Goal: Task Accomplishment & Management: Complete application form

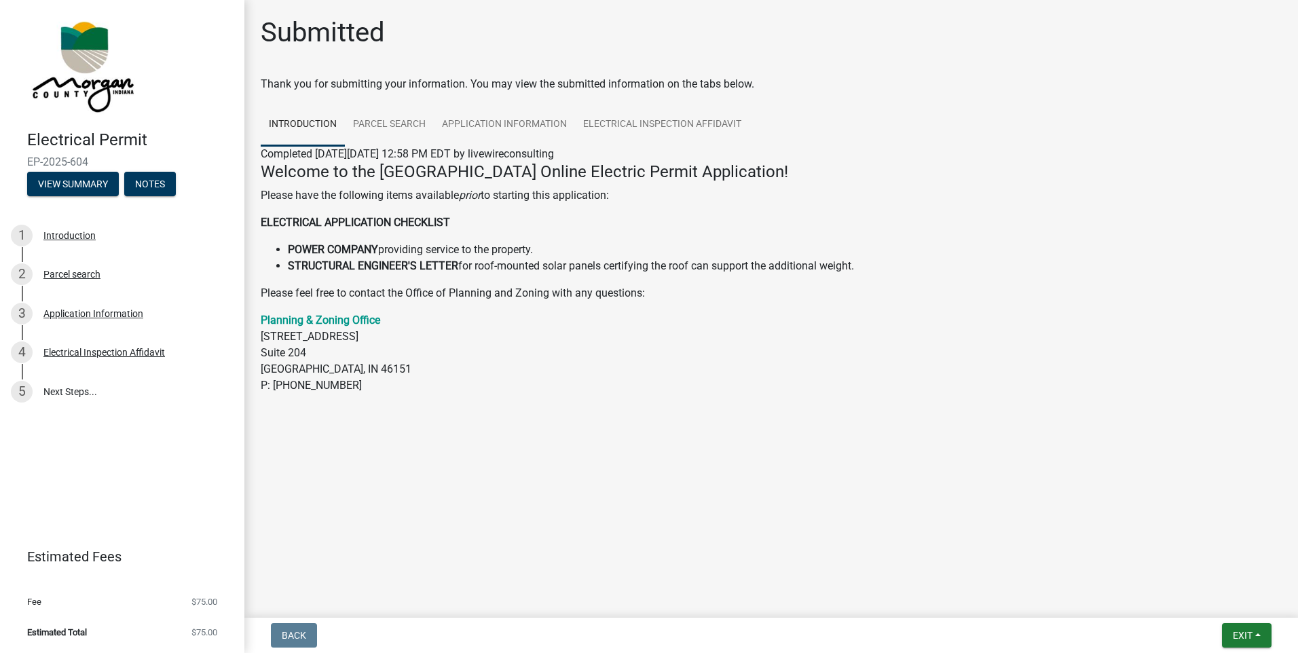
click at [92, 81] on img at bounding box center [81, 65] width 109 height 102
click at [15, 128] on div "Electrical Permit EP-2025-604 View Summary Notes" at bounding box center [122, 159] width 223 height 80
click at [335, 63] on div "Submitted Thank you for submitting your information. You may view the submitted…" at bounding box center [771, 224] width 1041 height 417
click at [1244, 633] on span "Exit" at bounding box center [1243, 635] width 20 height 11
click at [1215, 603] on button "Save & Exit" at bounding box center [1217, 600] width 109 height 33
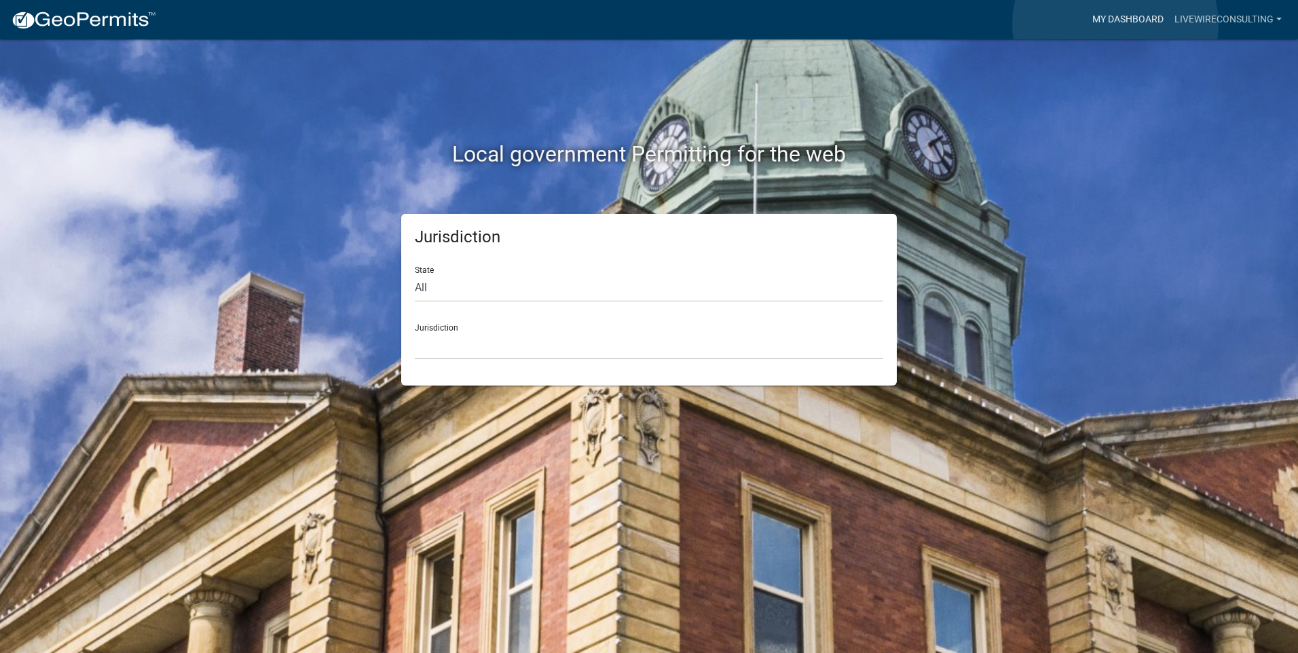
click at [1115, 24] on link "My Dashboard" at bounding box center [1128, 20] width 82 height 26
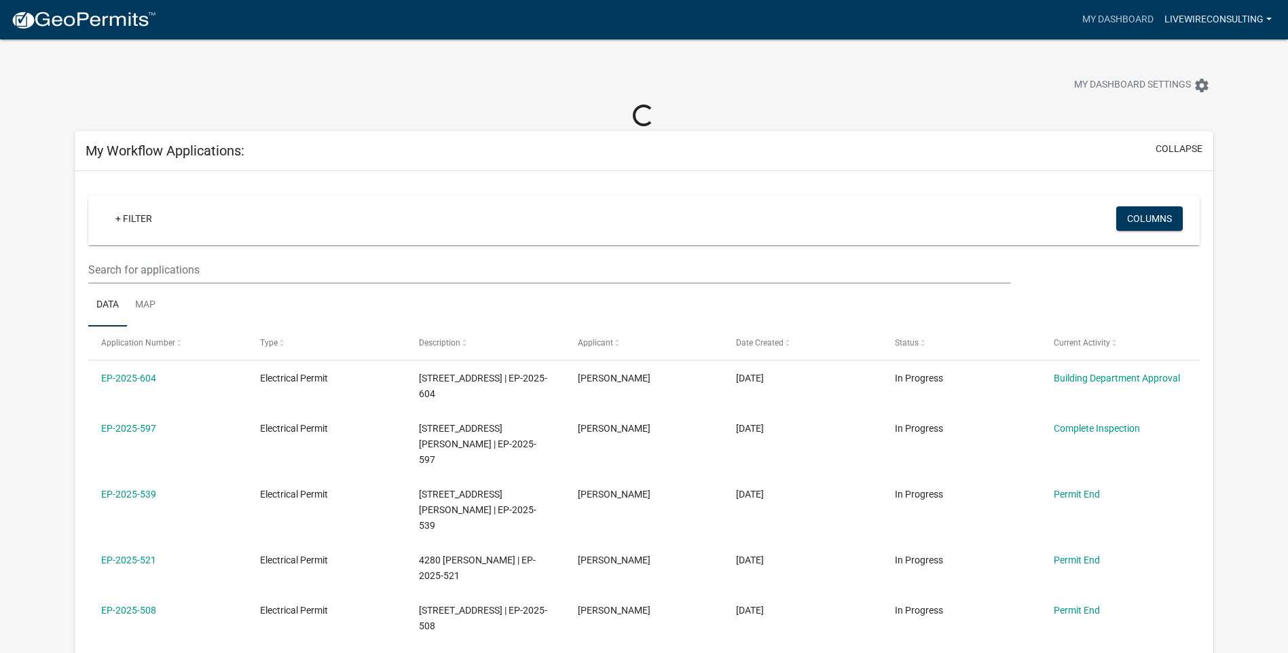
click at [1259, 15] on link "livewireconsulting" at bounding box center [1218, 20] width 118 height 26
click at [1128, 19] on link "My Dashboard" at bounding box center [1118, 20] width 82 height 26
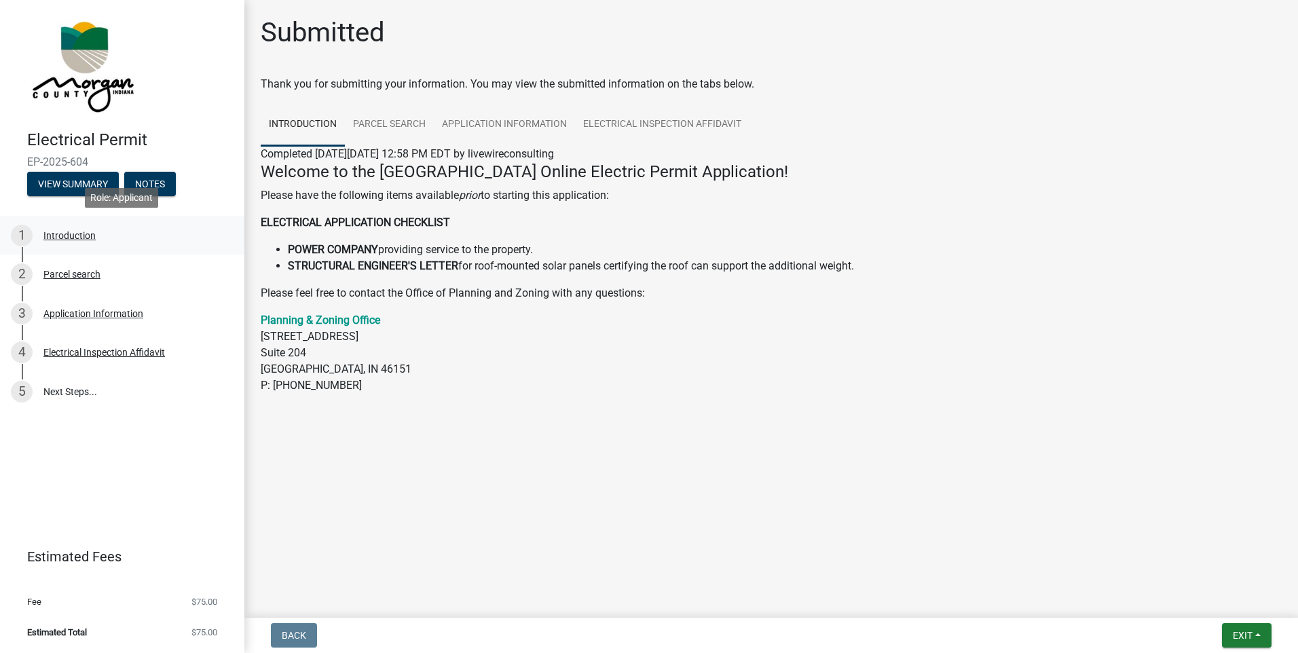
click at [87, 231] on div "Introduction" at bounding box center [69, 236] width 52 height 10
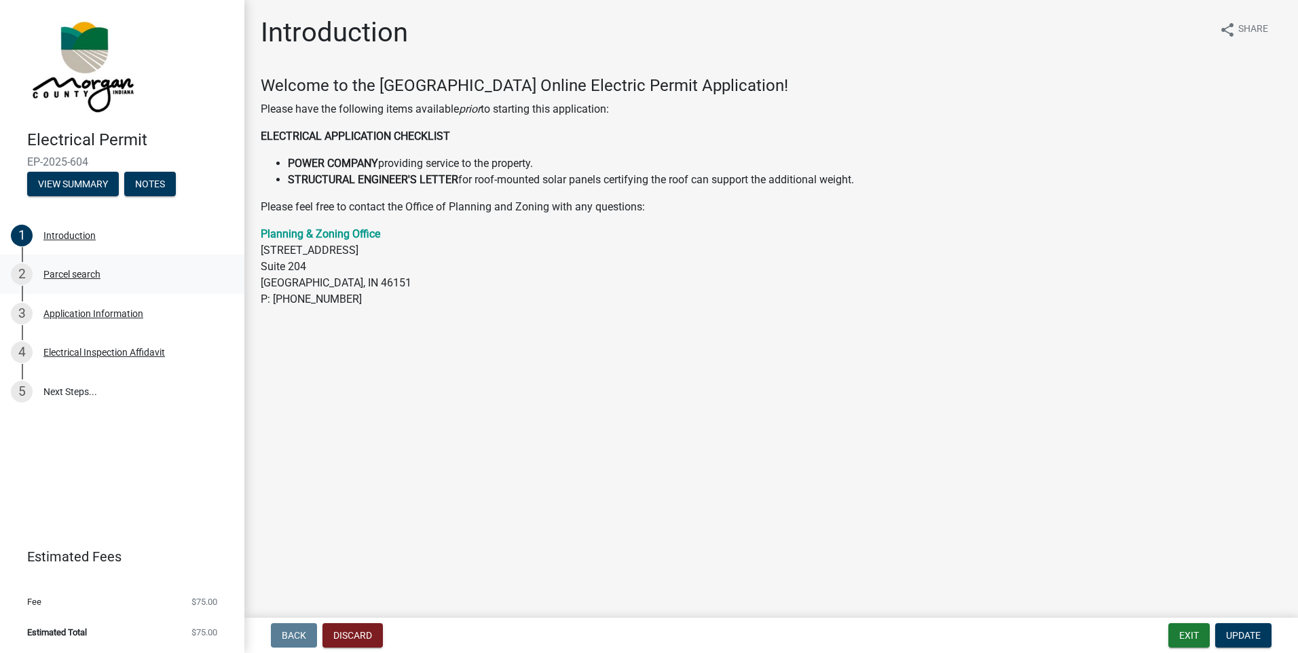
click at [59, 270] on div "Parcel search" at bounding box center [71, 275] width 57 height 10
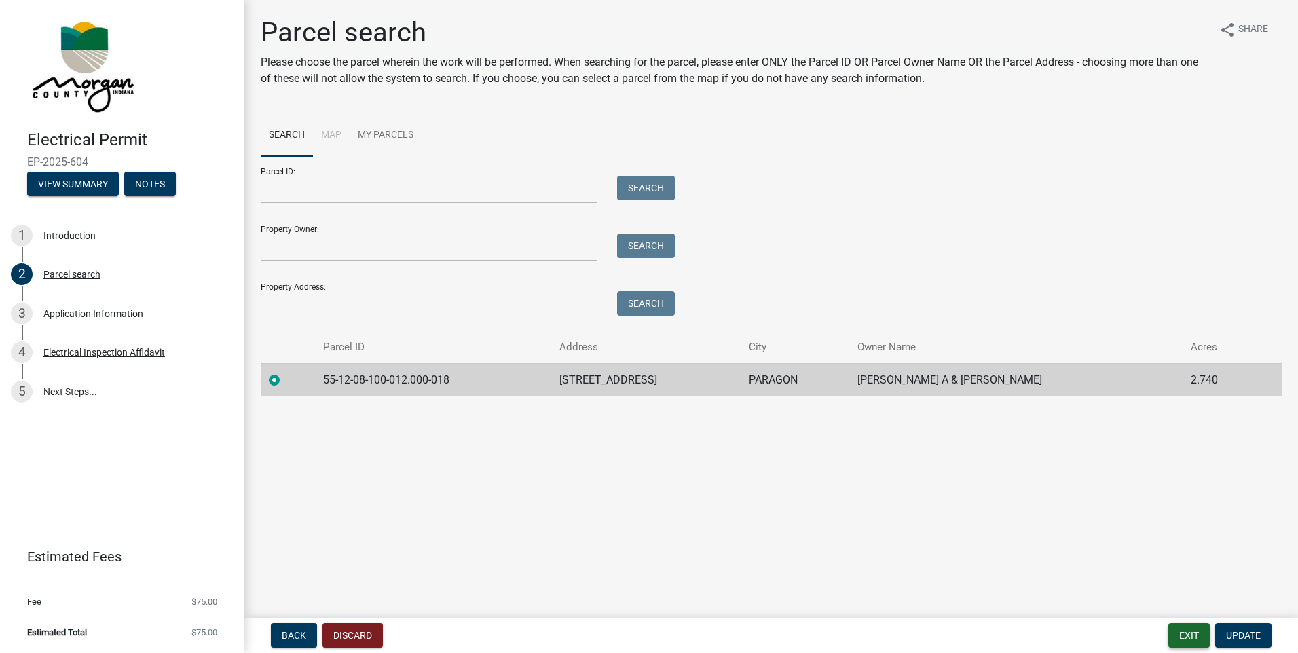
click at [1195, 635] on button "Exit" at bounding box center [1188, 635] width 41 height 24
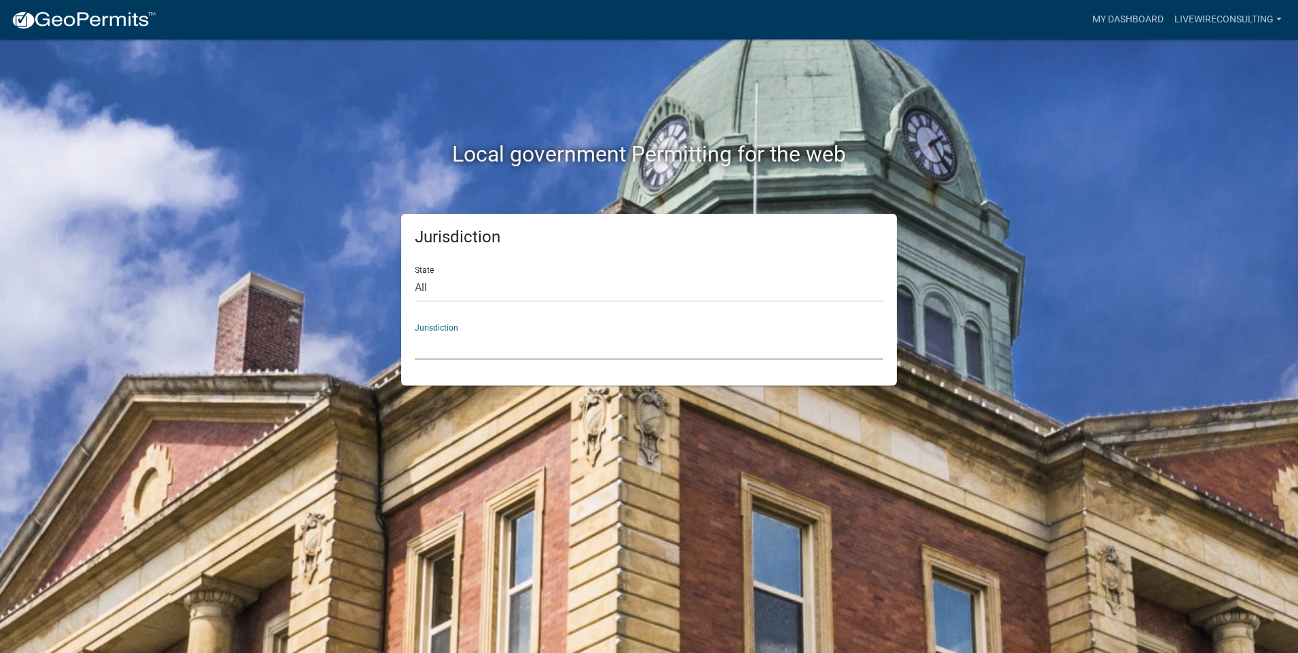
click at [458, 348] on select "Custer County, Colorado Carroll County, Georgia Cook County, Georgia Crawford C…" at bounding box center [649, 346] width 468 height 28
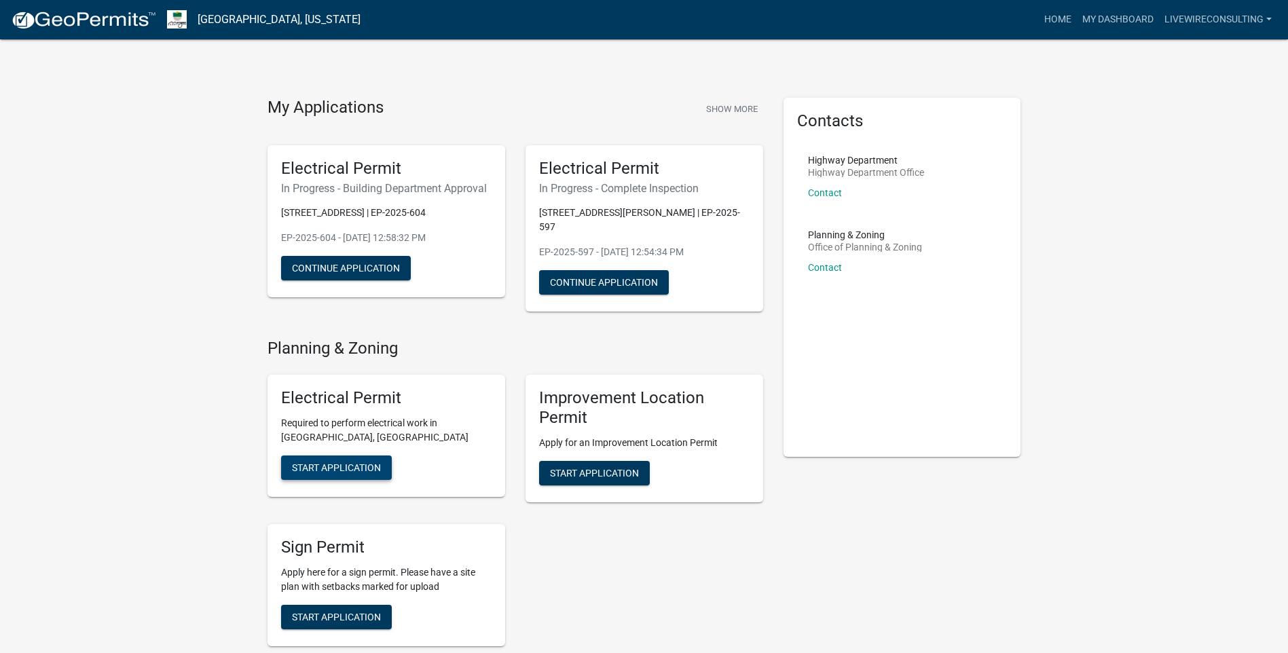
click at [323, 464] on button "Start Application" at bounding box center [336, 468] width 111 height 24
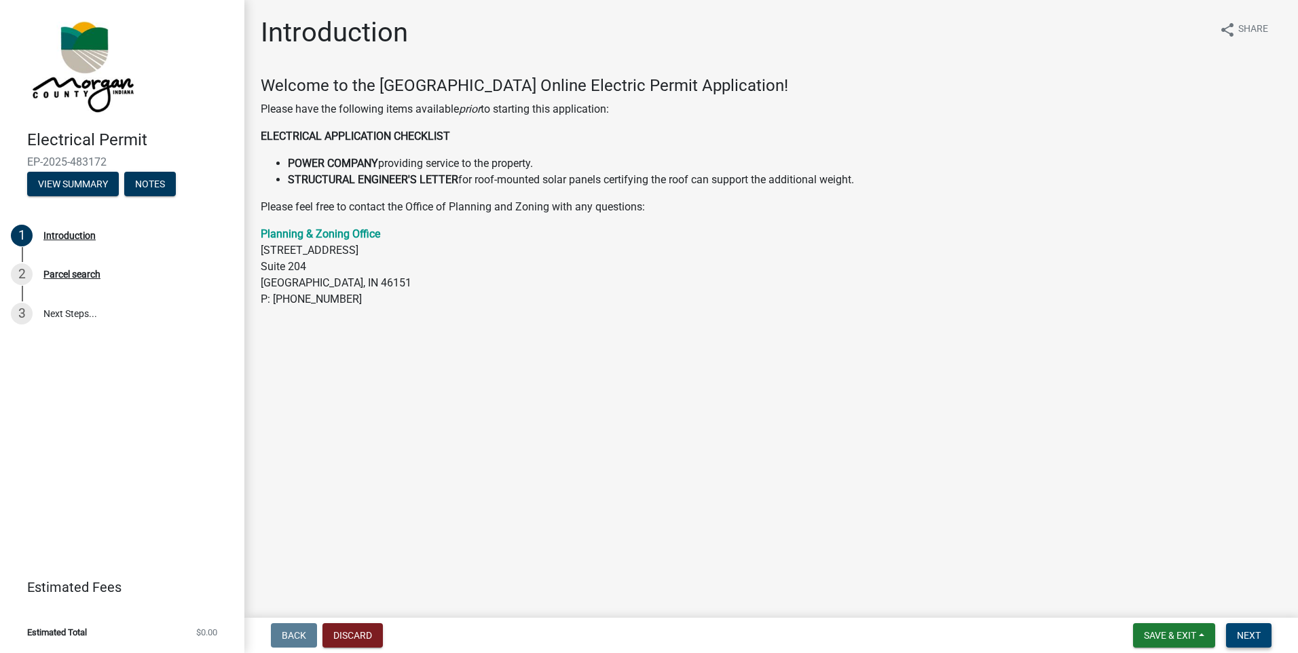
click at [1244, 639] on span "Next" at bounding box center [1249, 635] width 24 height 11
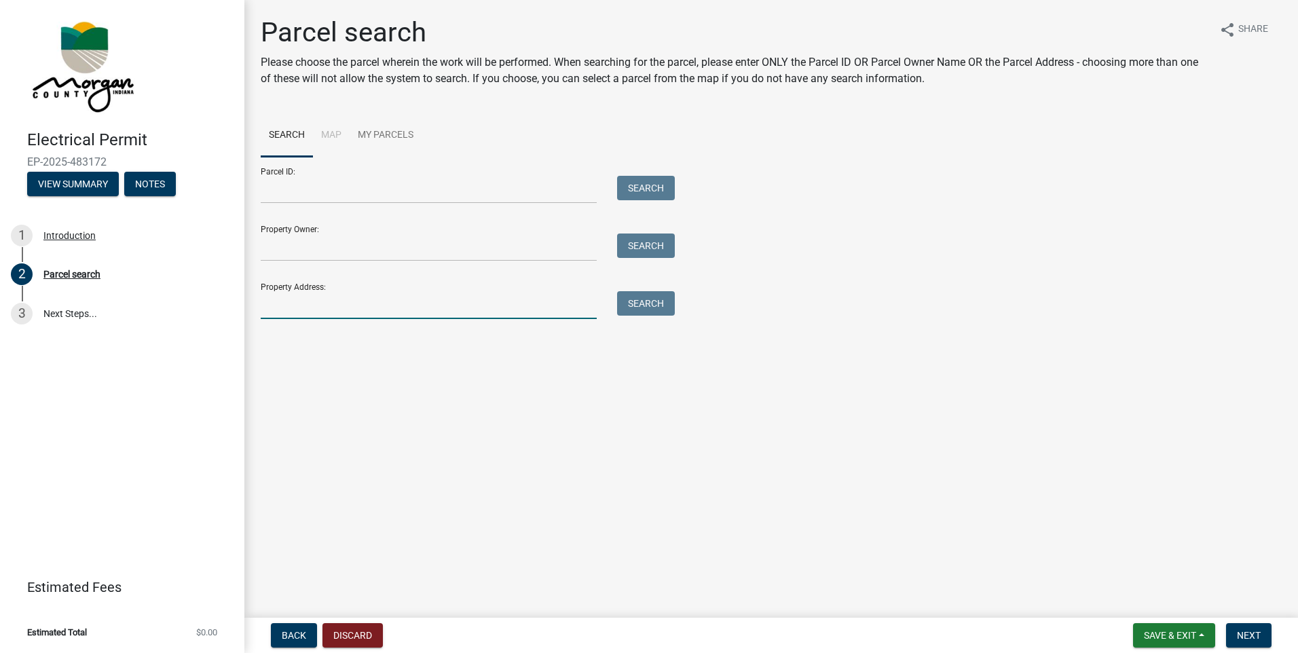
click at [310, 303] on input "Property Address:" at bounding box center [429, 305] width 336 height 28
type input "6320 E Old Otto Ct S Camby"
click at [659, 301] on button "Search" at bounding box center [646, 303] width 58 height 24
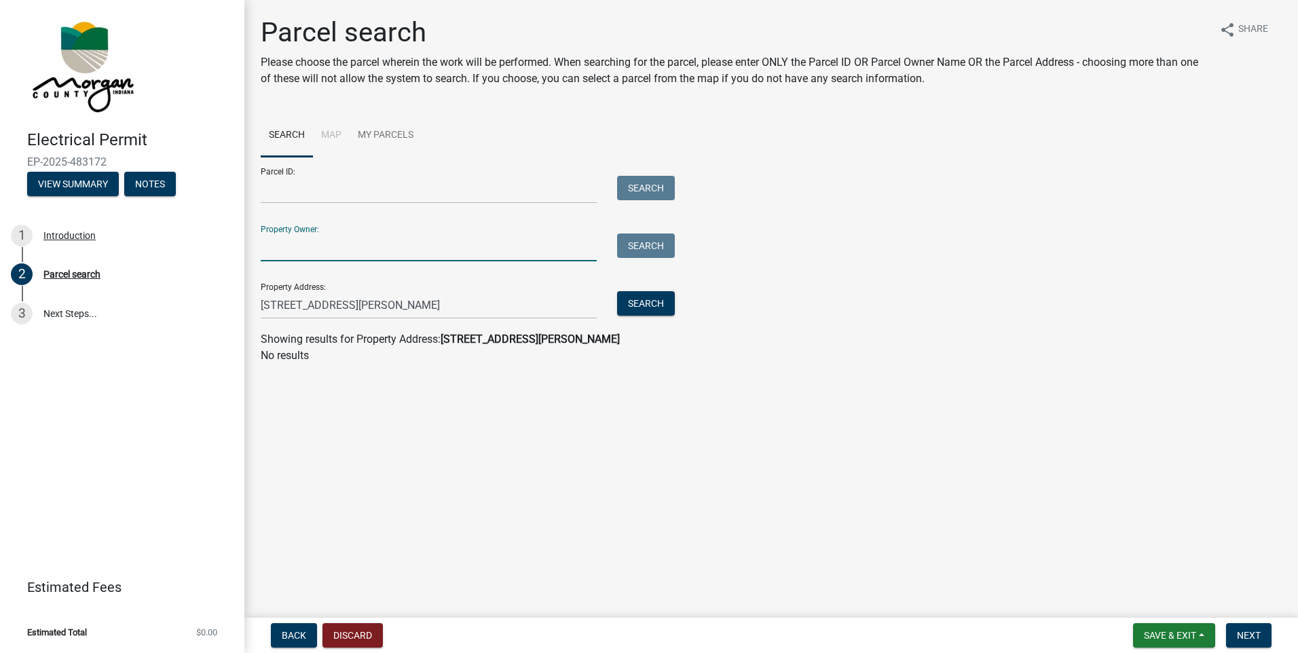
click at [403, 241] on input "Property Owner:" at bounding box center [429, 248] width 336 height 28
click at [568, 305] on input "6320 E Old Otto Ct S Camby" at bounding box center [429, 305] width 336 height 28
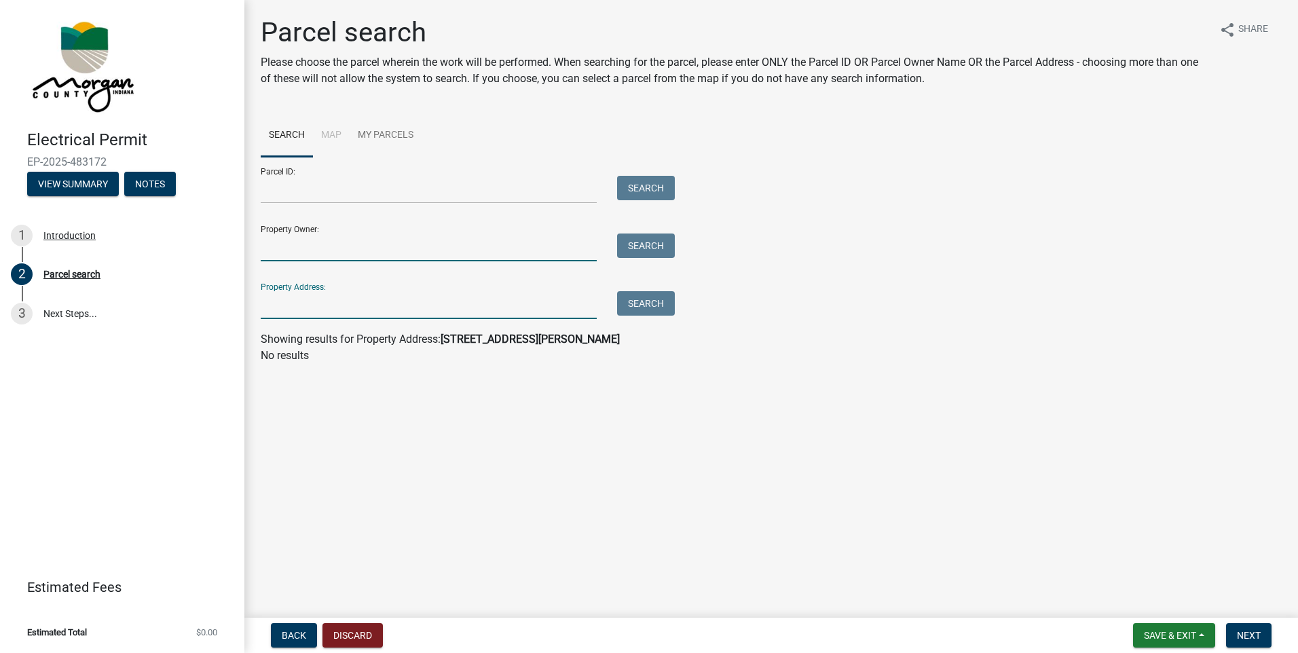
click at [339, 257] on input "Property Owner:" at bounding box center [429, 248] width 336 height 28
type input "DuBridge"
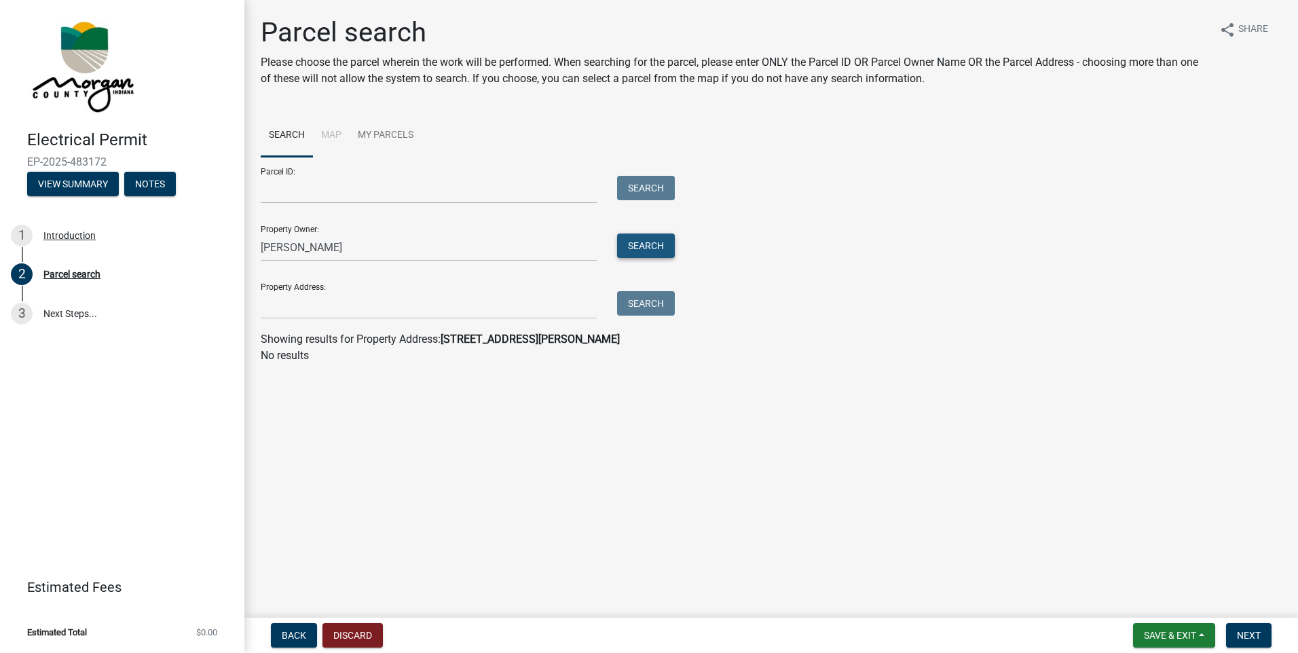
click at [666, 244] on button "Search" at bounding box center [646, 246] width 58 height 24
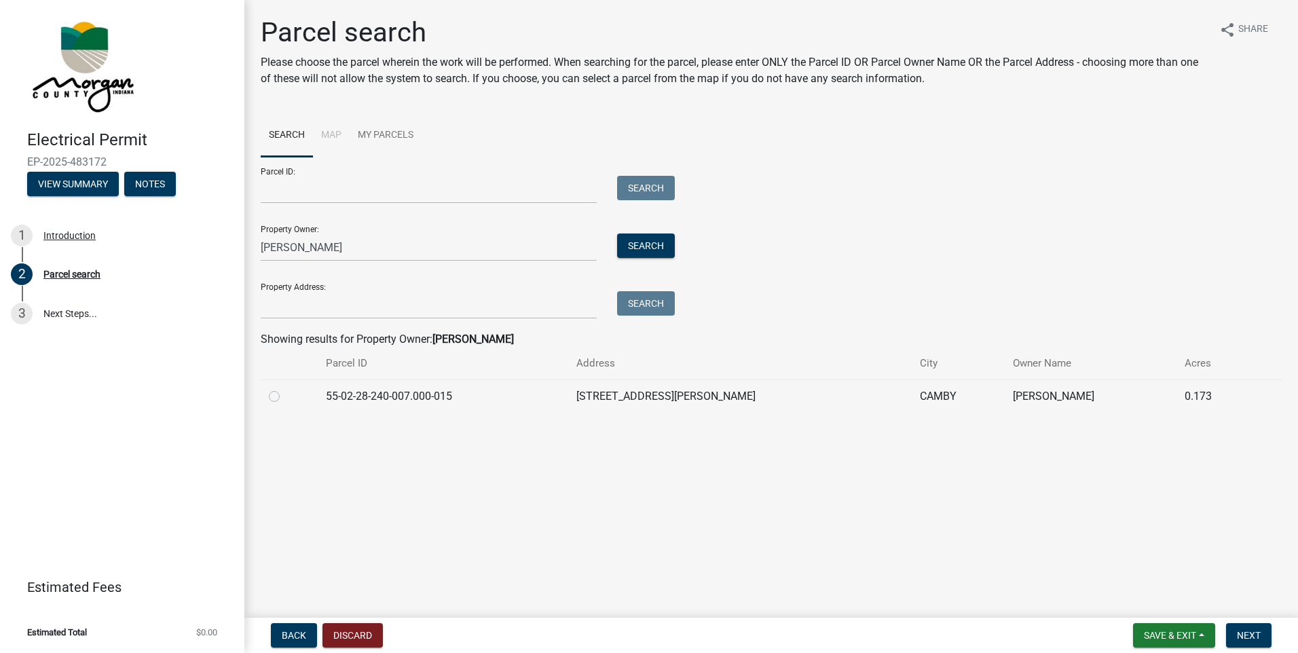
click at [285, 388] on label at bounding box center [285, 388] width 0 height 0
click at [285, 395] on input "radio" at bounding box center [289, 392] width 9 height 9
radio input "true"
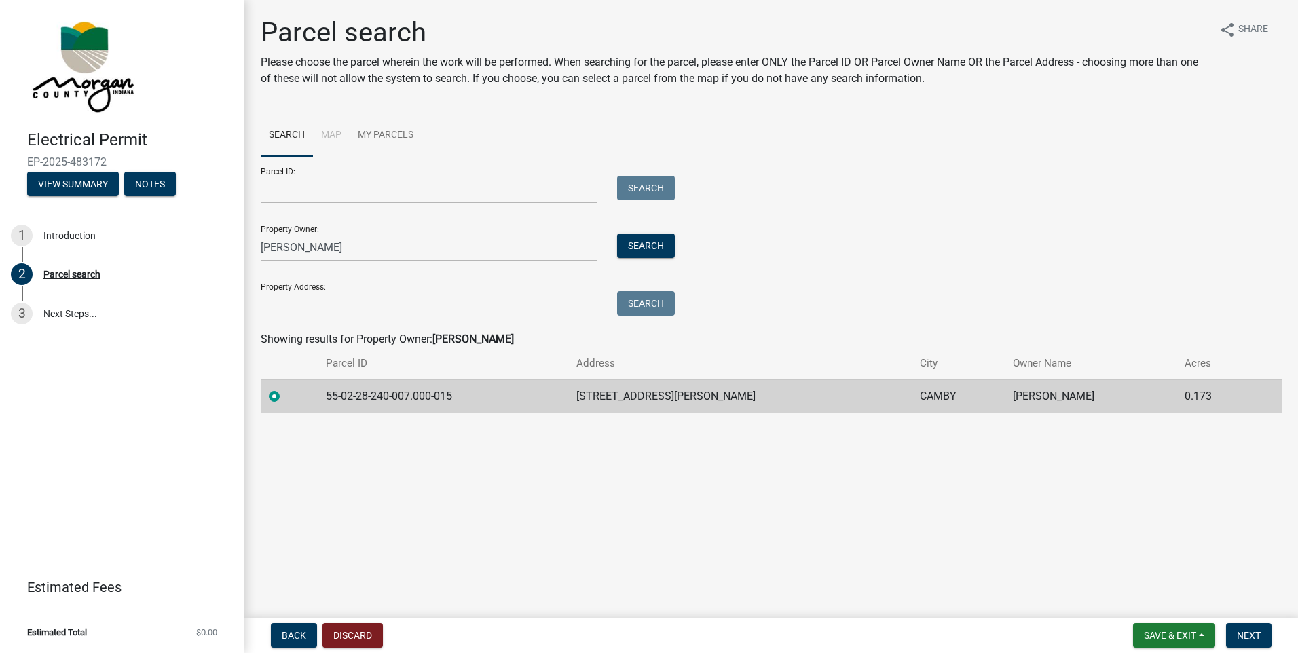
click at [783, 457] on main "Parcel search Please choose the parcel wherein the work will be performed. When…" at bounding box center [771, 306] width 1054 height 612
click at [1237, 638] on span "Next" at bounding box center [1249, 635] width 24 height 11
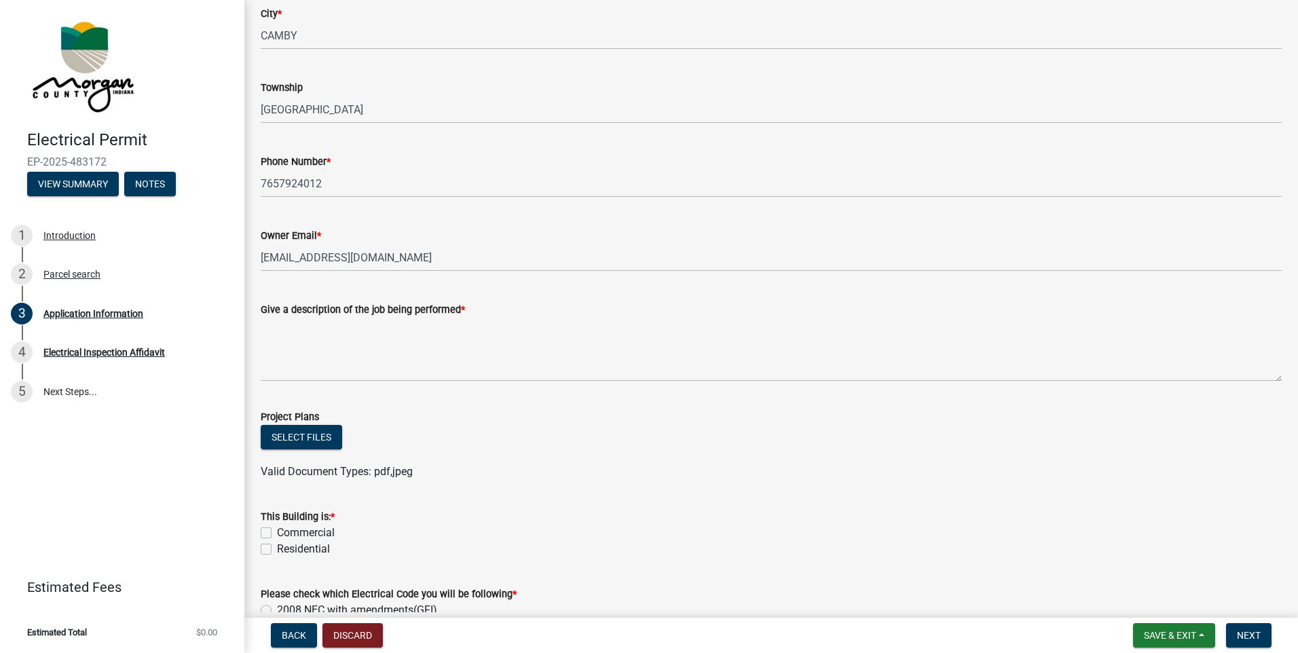
scroll to position [475, 0]
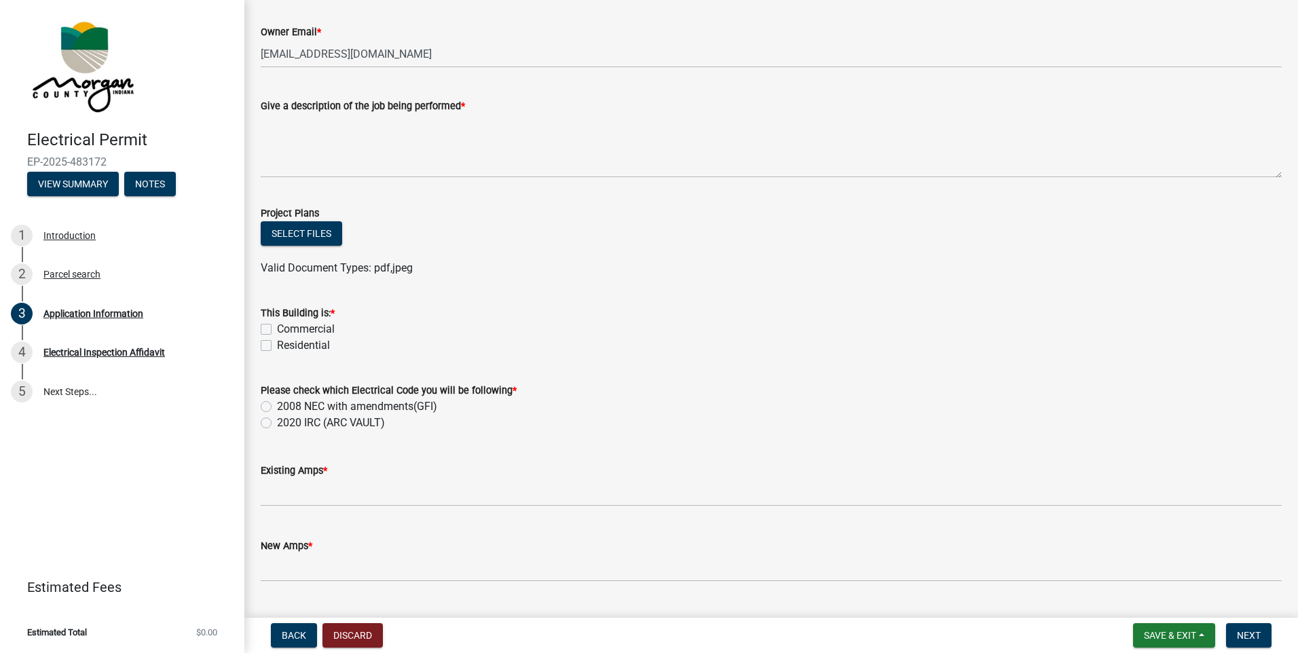
click at [277, 346] on label "Residential" at bounding box center [303, 345] width 53 height 16
click at [277, 346] on input "Residential" at bounding box center [281, 341] width 9 height 9
checkbox input "true"
checkbox input "false"
checkbox input "true"
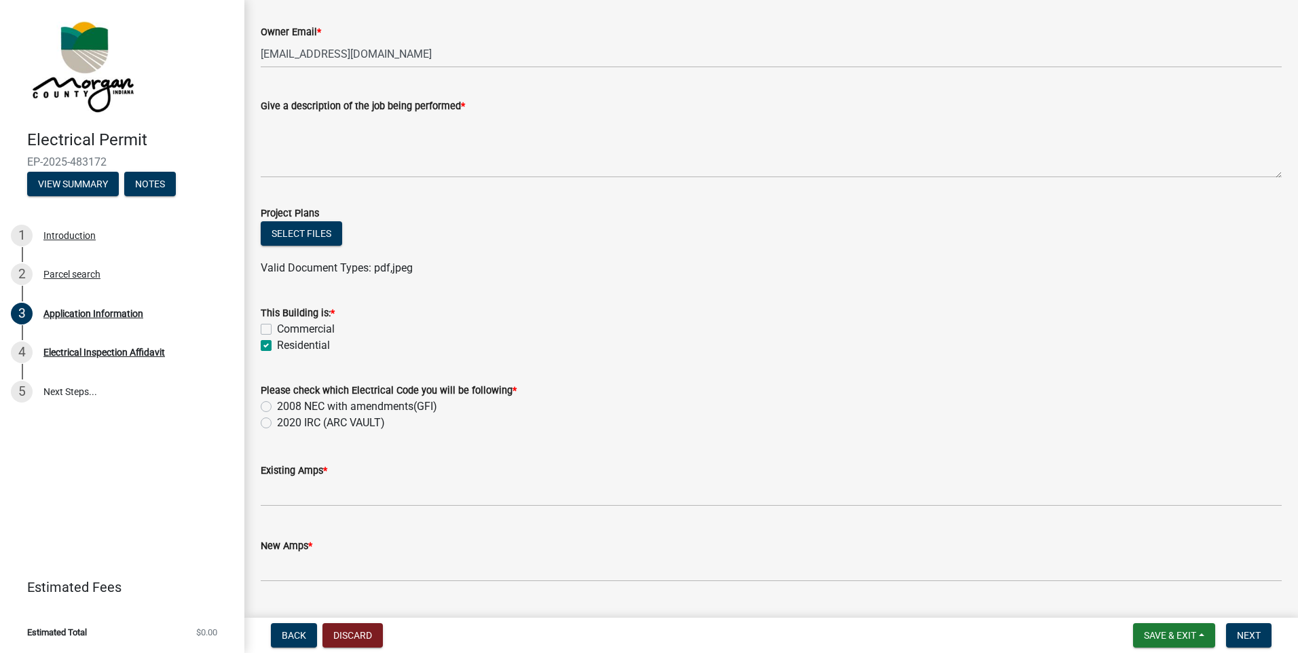
click at [260, 404] on div "Please check which Electrical Code you will be following * 2008 NEC with amendm…" at bounding box center [771, 398] width 1041 height 65
click at [277, 407] on label "2008 NEC with amendments(GFI)" at bounding box center [357, 406] width 160 height 16
click at [277, 407] on input "2008 NEC with amendments(GFI)" at bounding box center [281, 402] width 9 height 9
radio input "true"
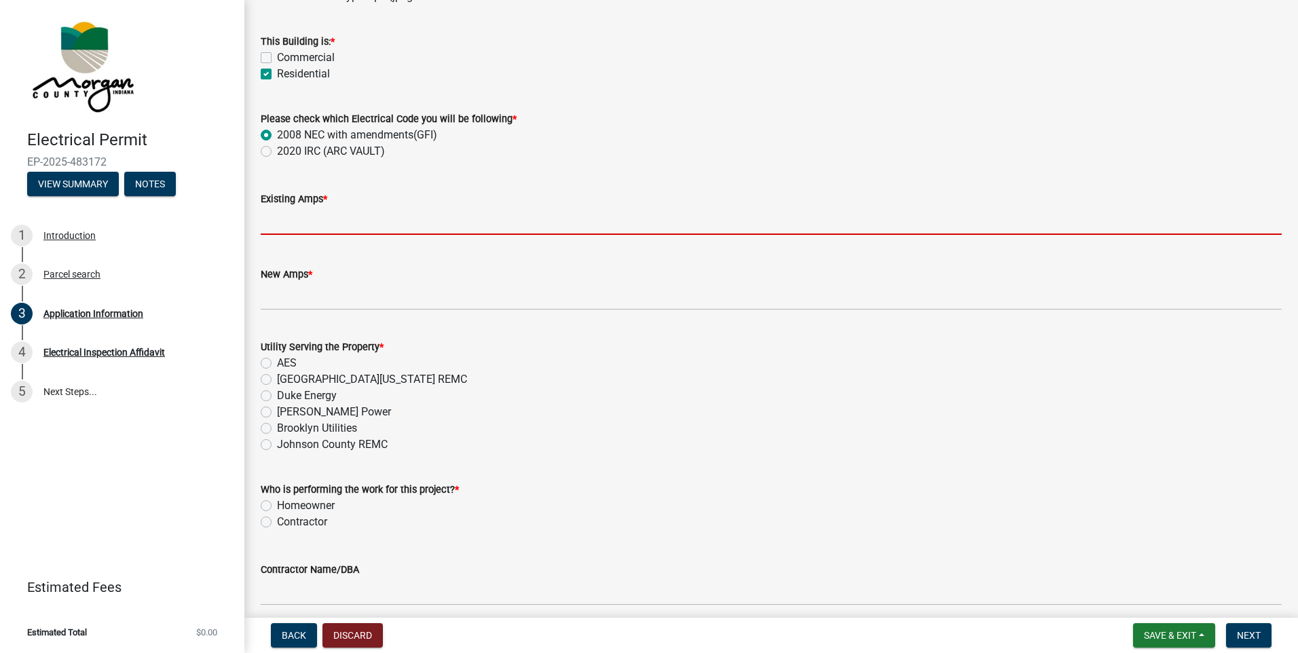
click at [336, 215] on input "text" at bounding box center [771, 221] width 1021 height 28
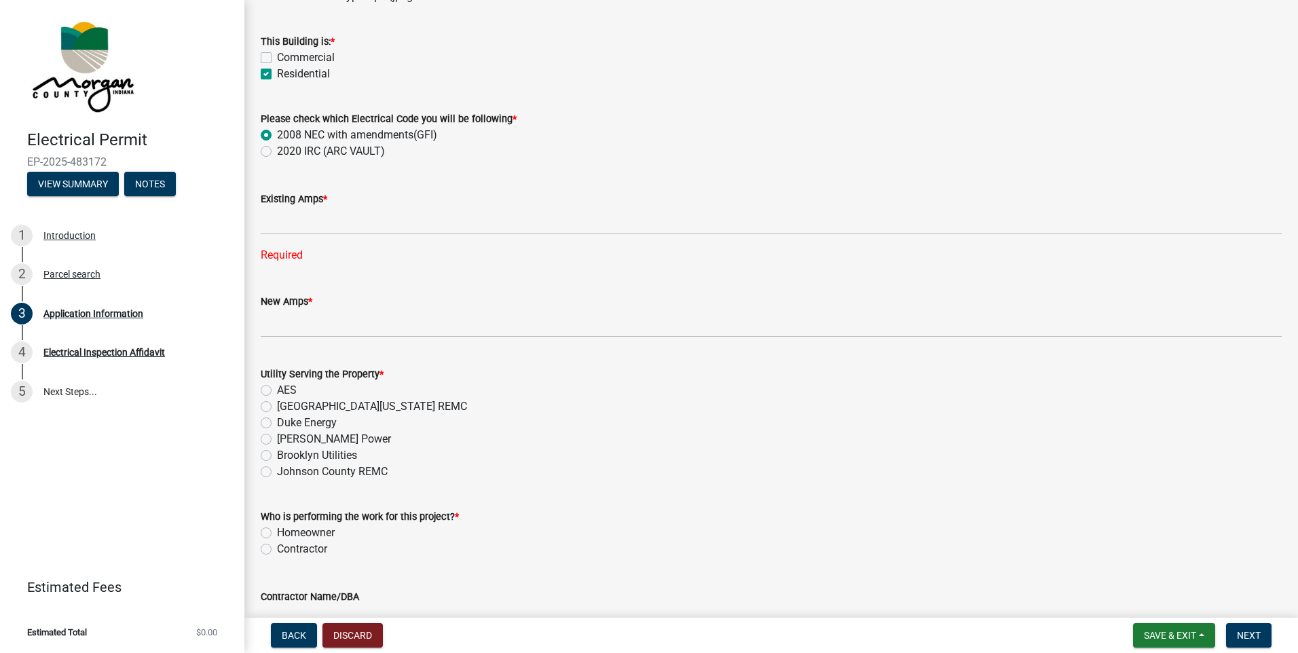
click at [595, 111] on div "Please check which Electrical Code you will be following *" at bounding box center [771, 119] width 1021 height 16
click at [277, 408] on label "South Central Indiana REMC" at bounding box center [372, 406] width 190 height 16
click at [277, 407] on input "South Central Indiana REMC" at bounding box center [281, 402] width 9 height 9
radio input "true"
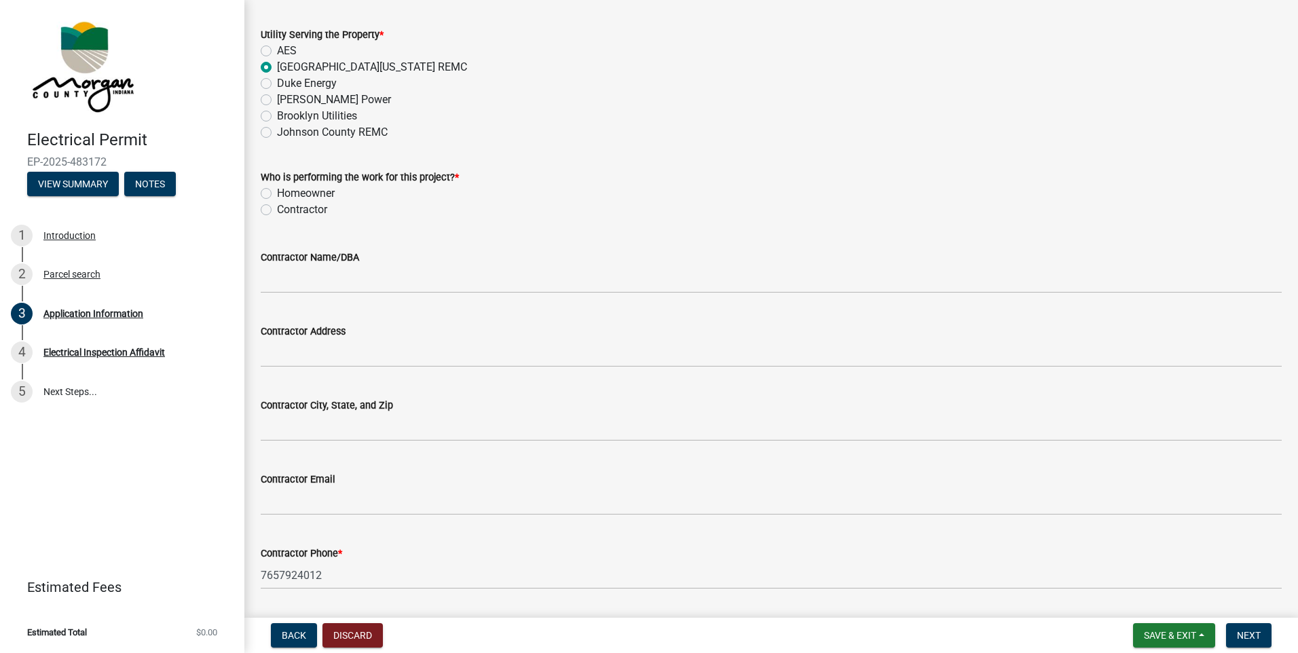
click at [277, 210] on label "Contractor" at bounding box center [302, 210] width 50 height 16
click at [277, 210] on input "Contractor" at bounding box center [281, 206] width 9 height 9
radio input "true"
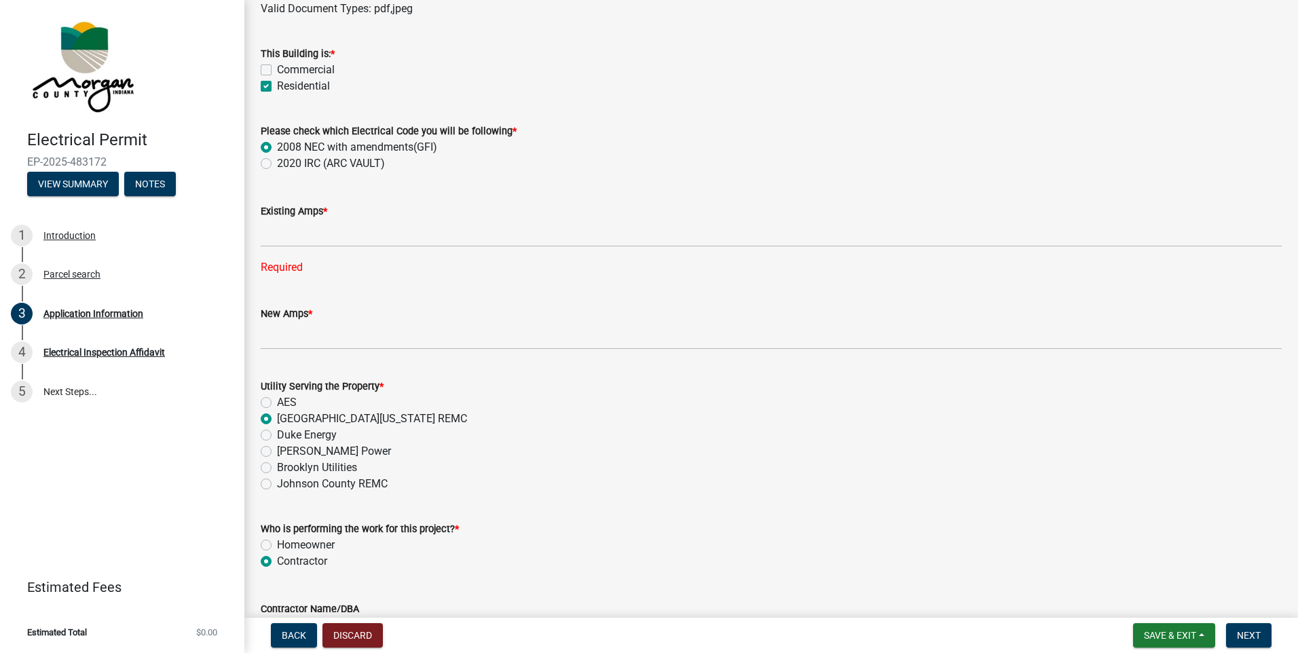
scroll to position [679, 0]
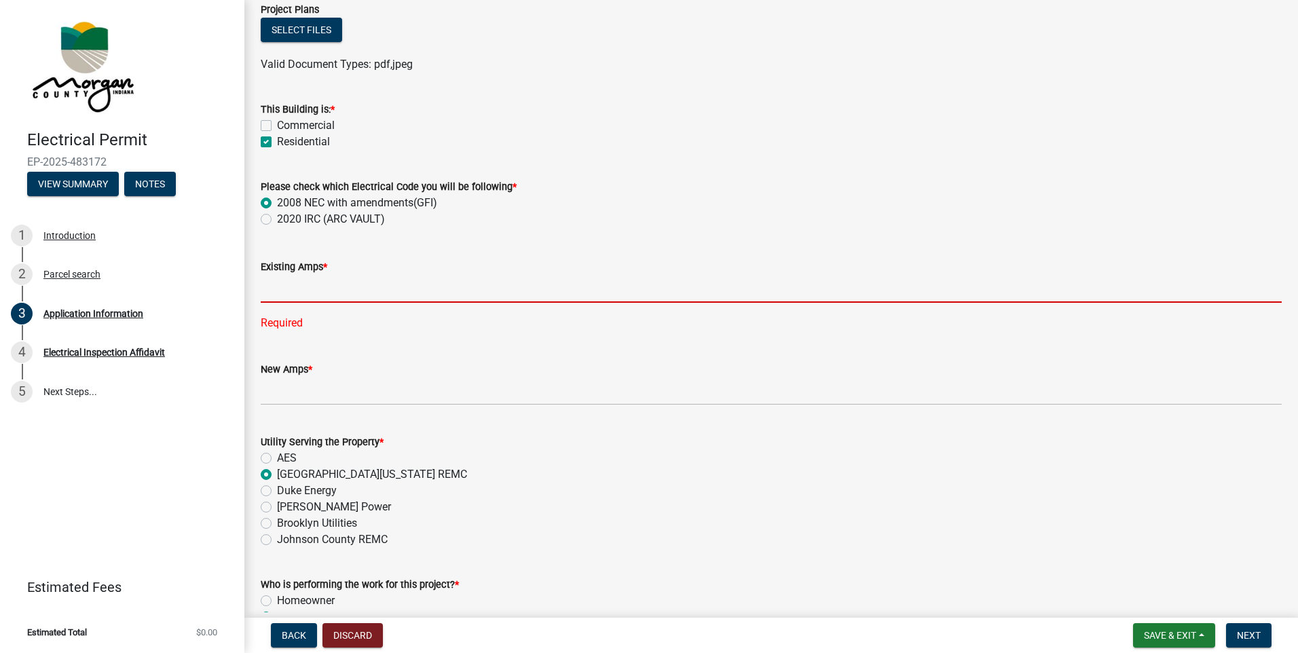
click at [299, 292] on input "text" at bounding box center [771, 289] width 1021 height 28
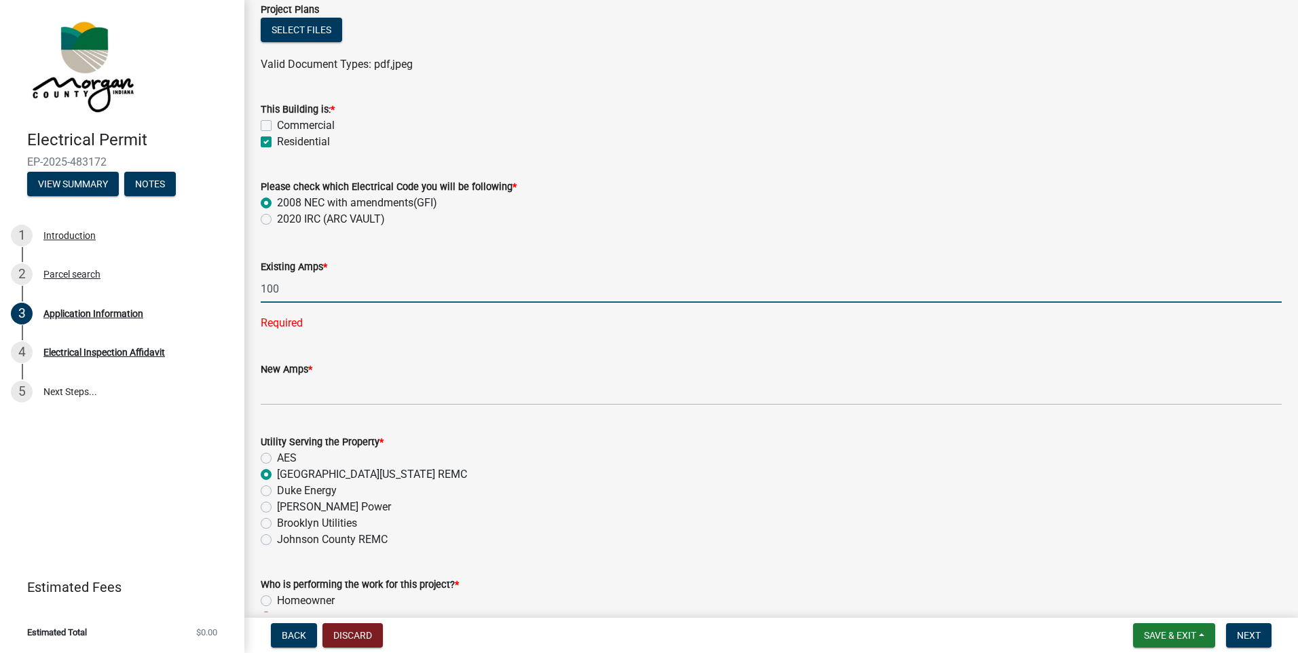
type input "100"
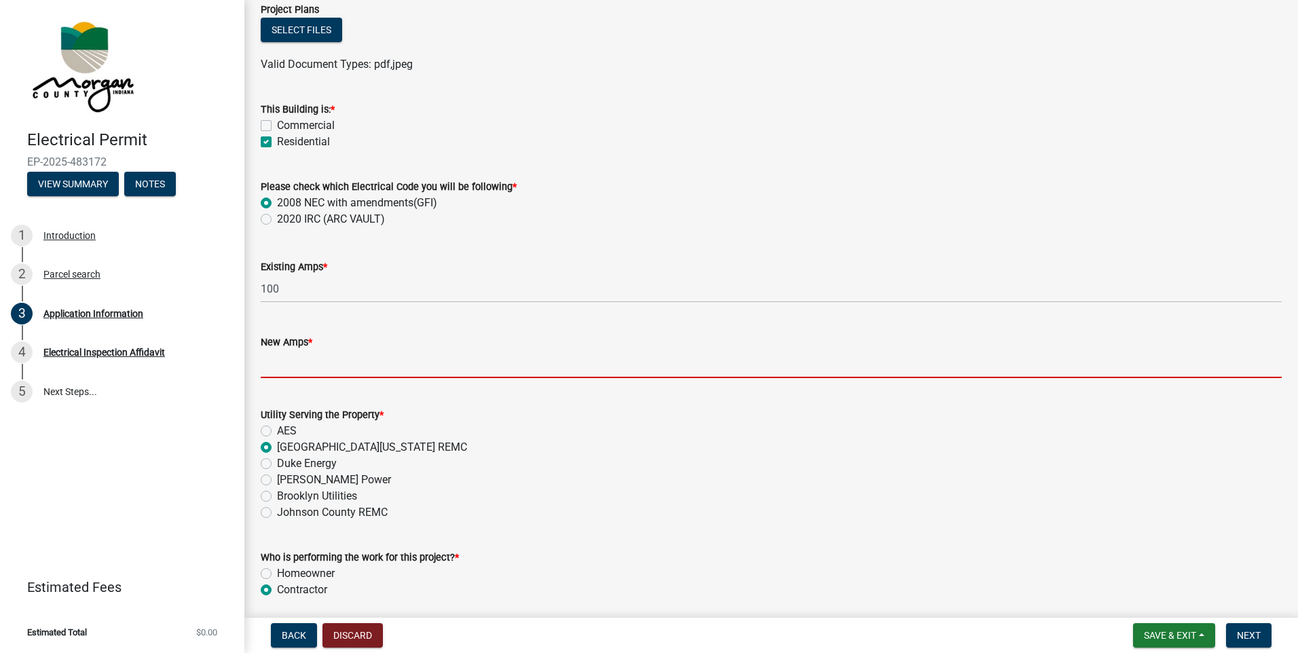
click at [279, 395] on wm-data-entity-input-list "Property Information Owner Name * DUBRIDGE CHRISTINE R Address * 6320 E OLD OTT…" at bounding box center [771, 227] width 1021 height 1661
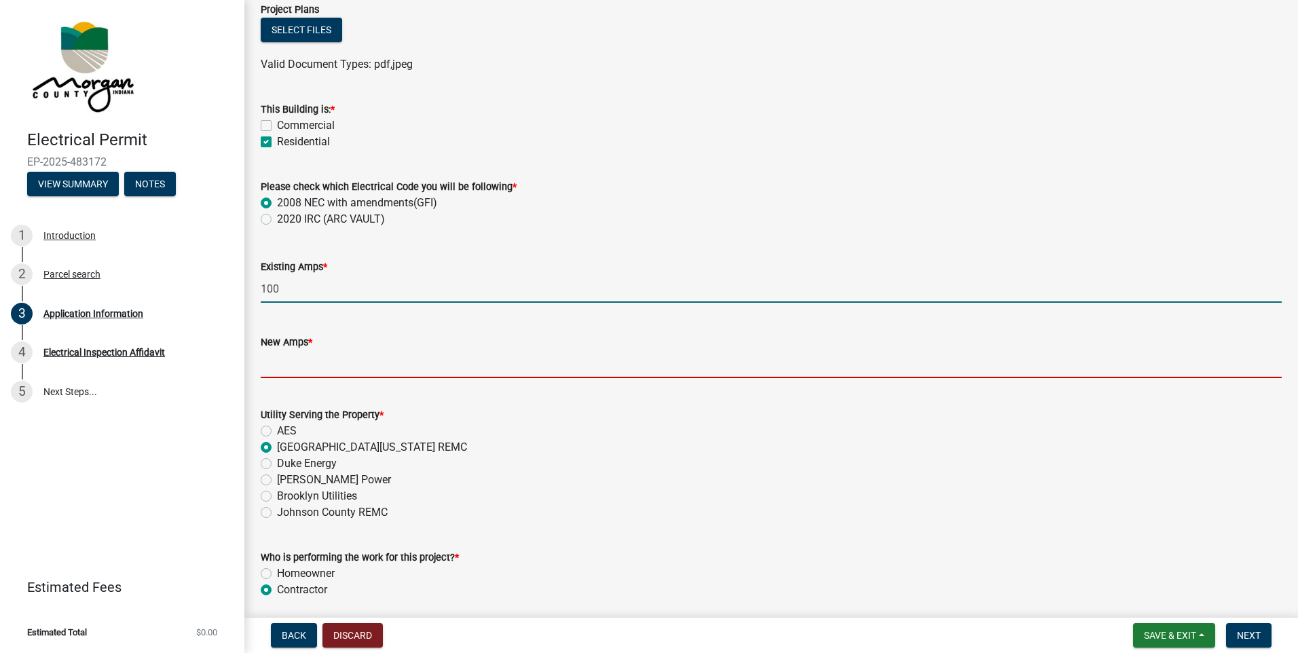
click at [341, 294] on input "100" at bounding box center [771, 289] width 1021 height 28
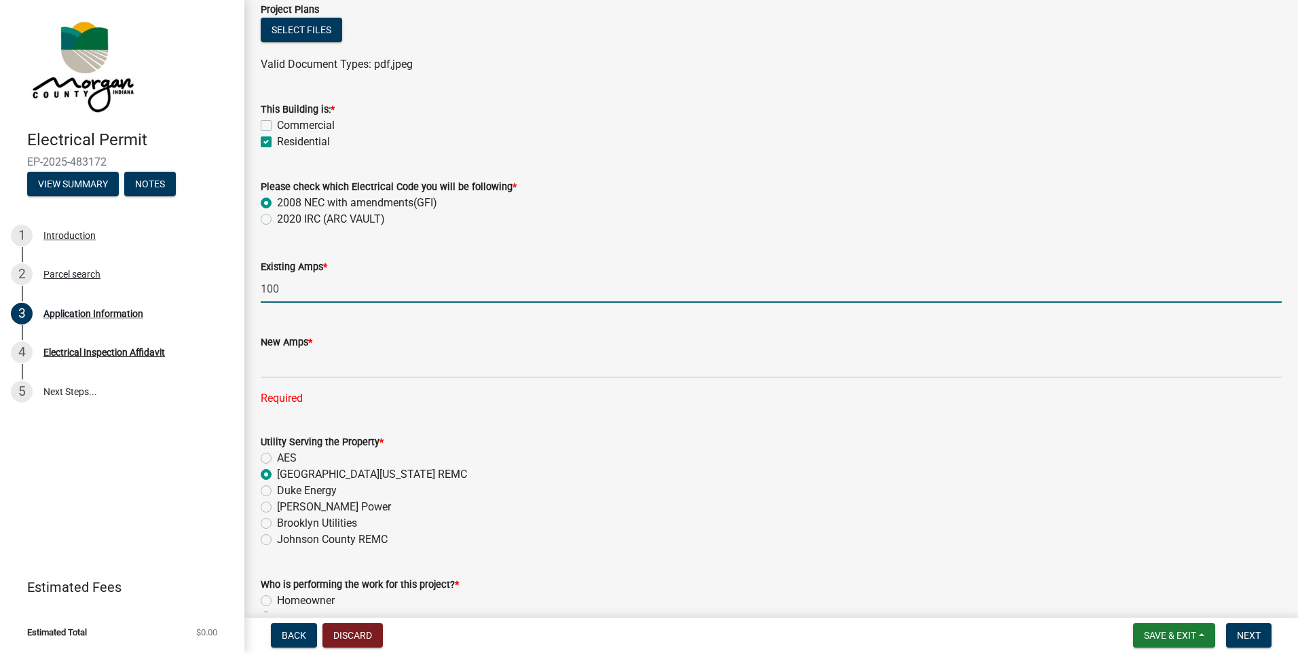
click at [341, 293] on input "100" at bounding box center [771, 289] width 1021 height 28
type input "0"
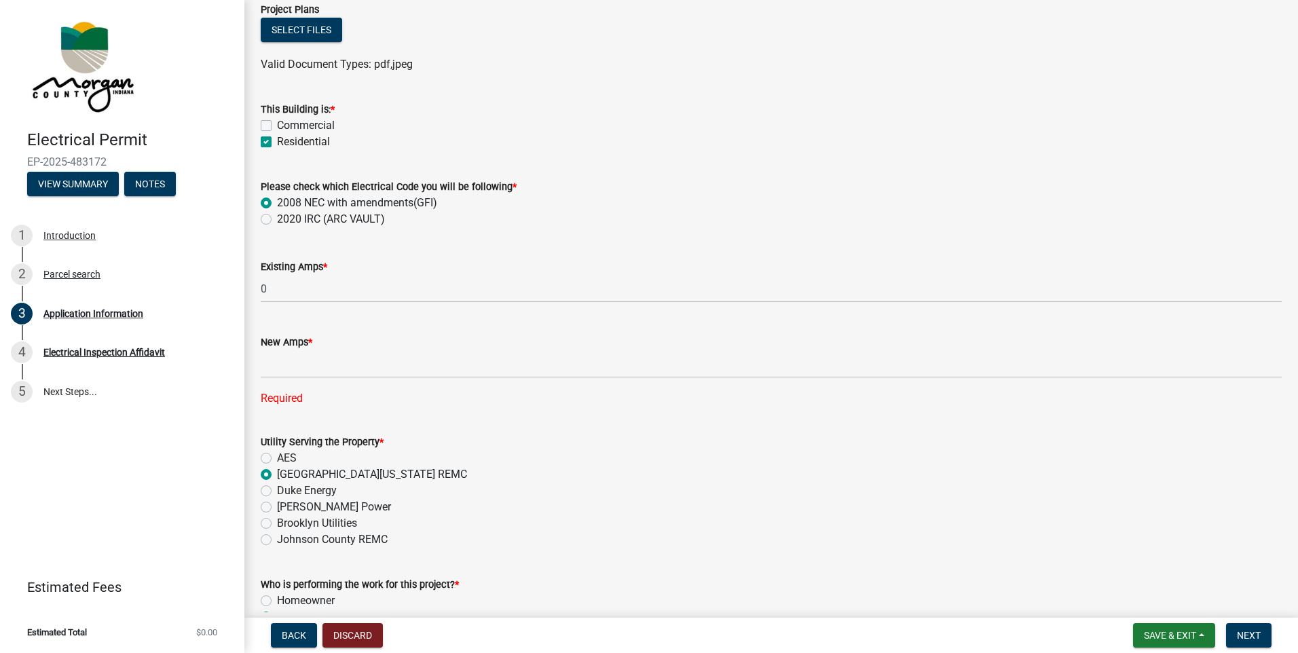
click at [258, 376] on div "New Amps * Required" at bounding box center [771, 361] width 1041 height 92
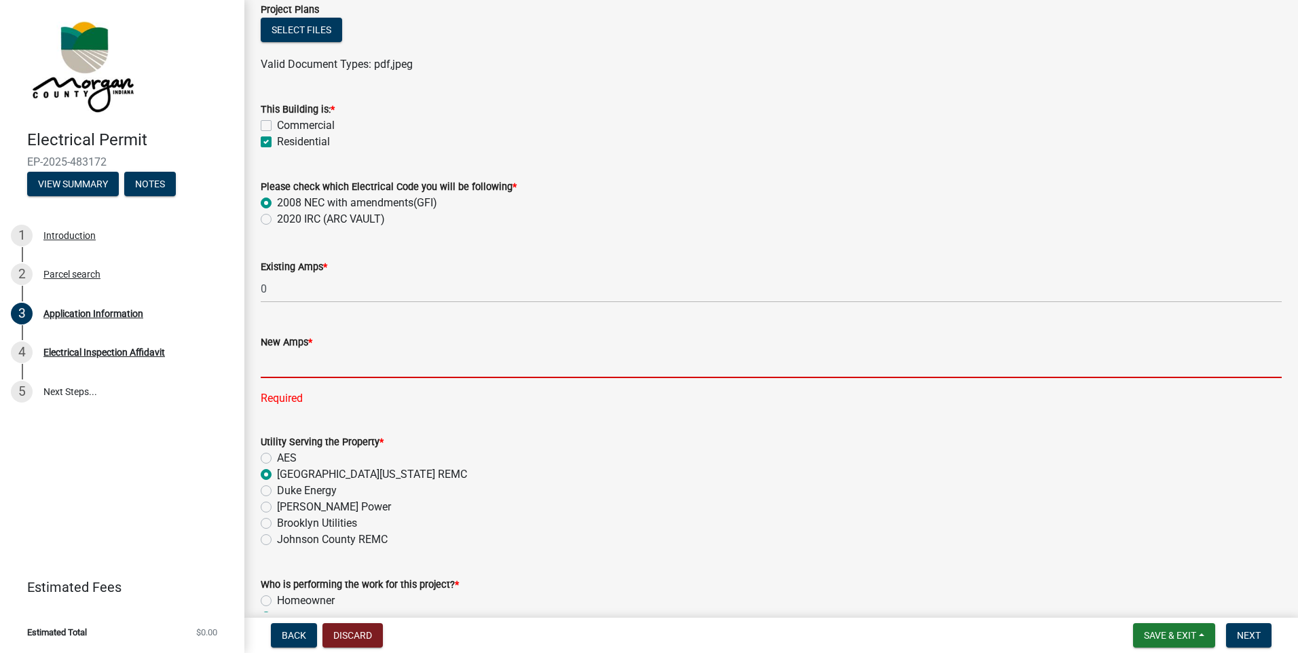
click at [279, 363] on input "text" at bounding box center [771, 364] width 1021 height 28
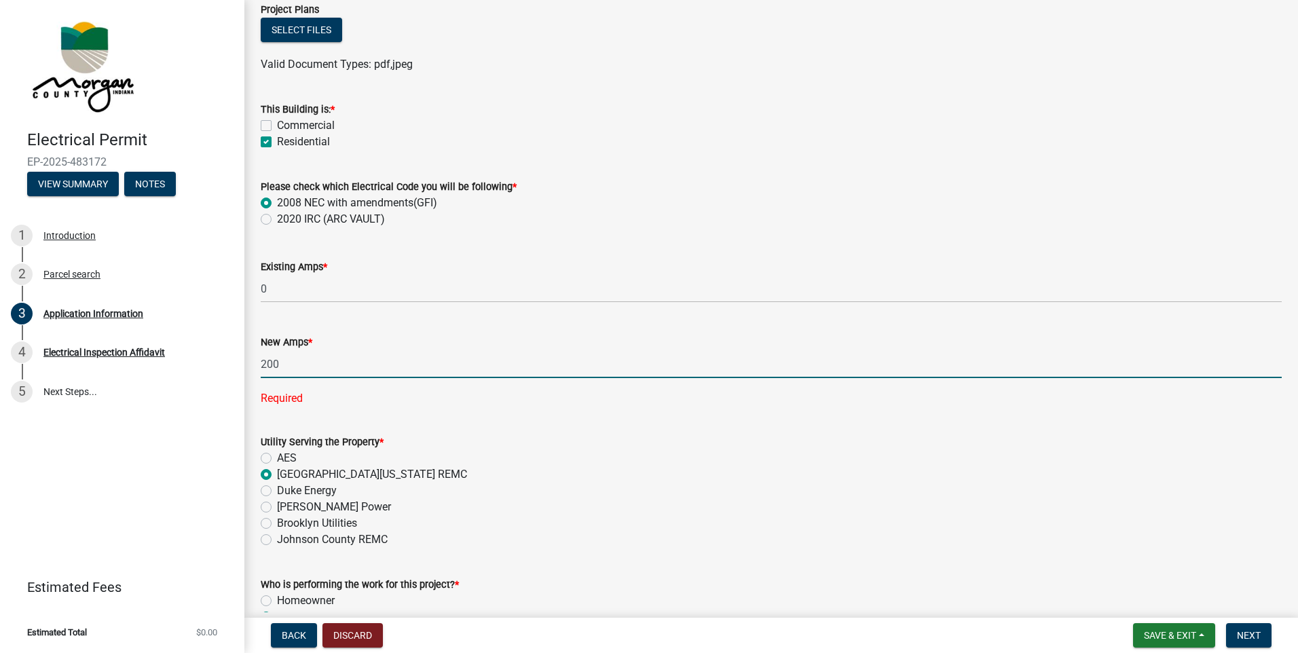
type input "200"
click at [610, 164] on form "Please check which Electrical Code you will be following * 2008 NEC with amendm…" at bounding box center [771, 194] width 1021 height 65
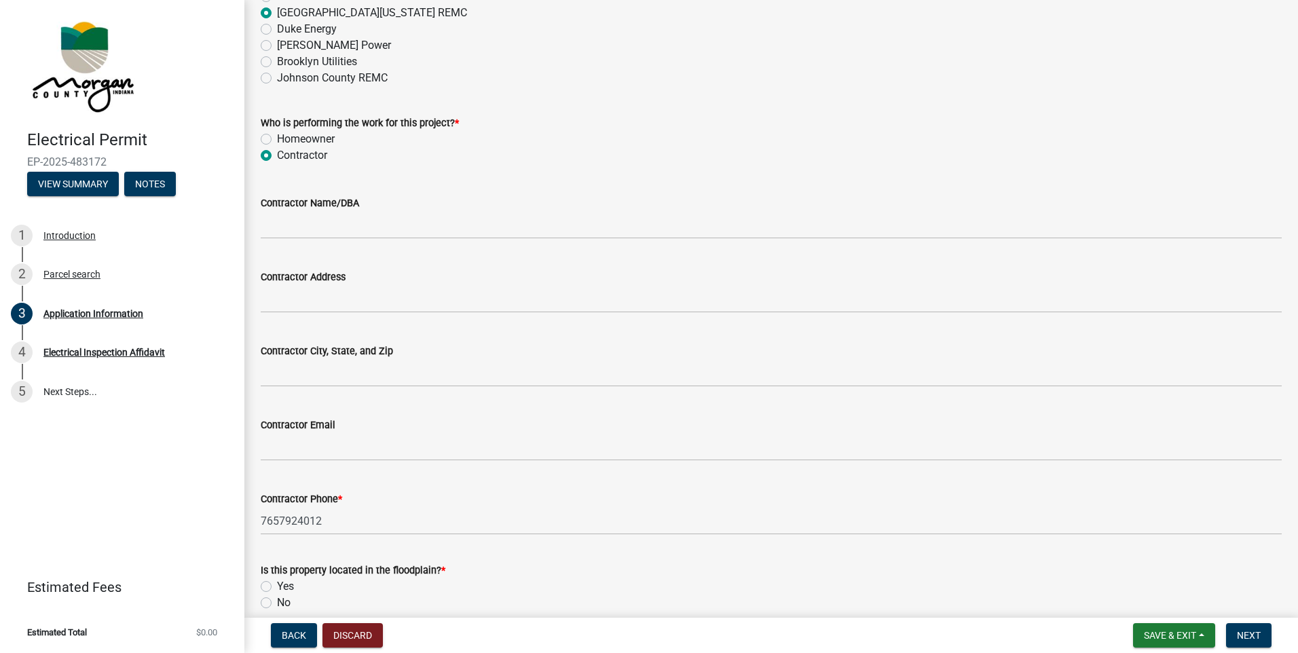
scroll to position [1177, 0]
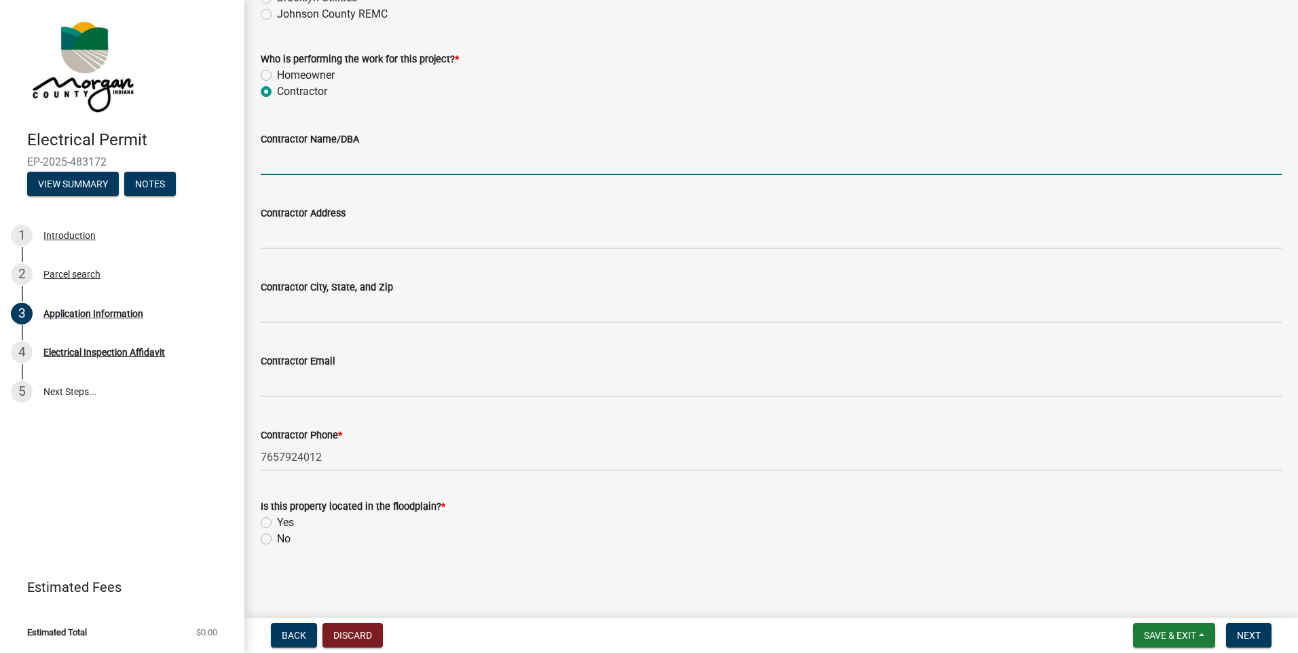
click at [341, 162] on input "Contractor Name/DBA" at bounding box center [771, 161] width 1021 height 28
type input "LiveWire Consulting, Inc."
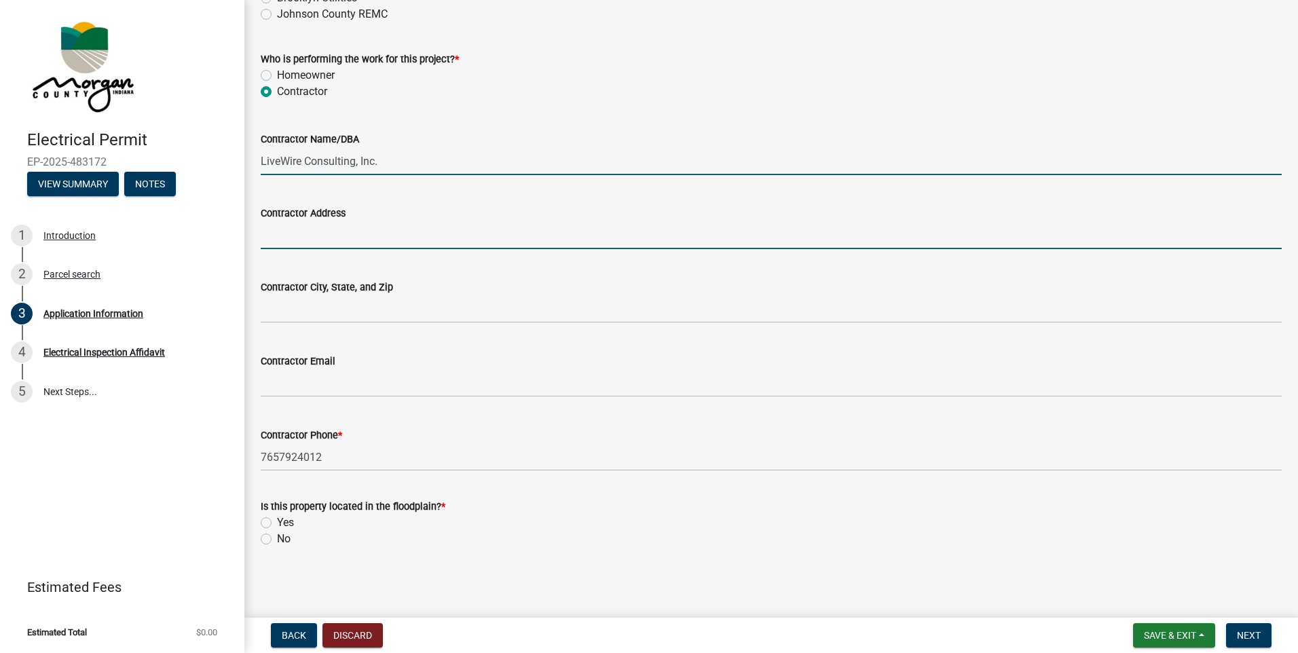
type input "1210 E. Washington Street"
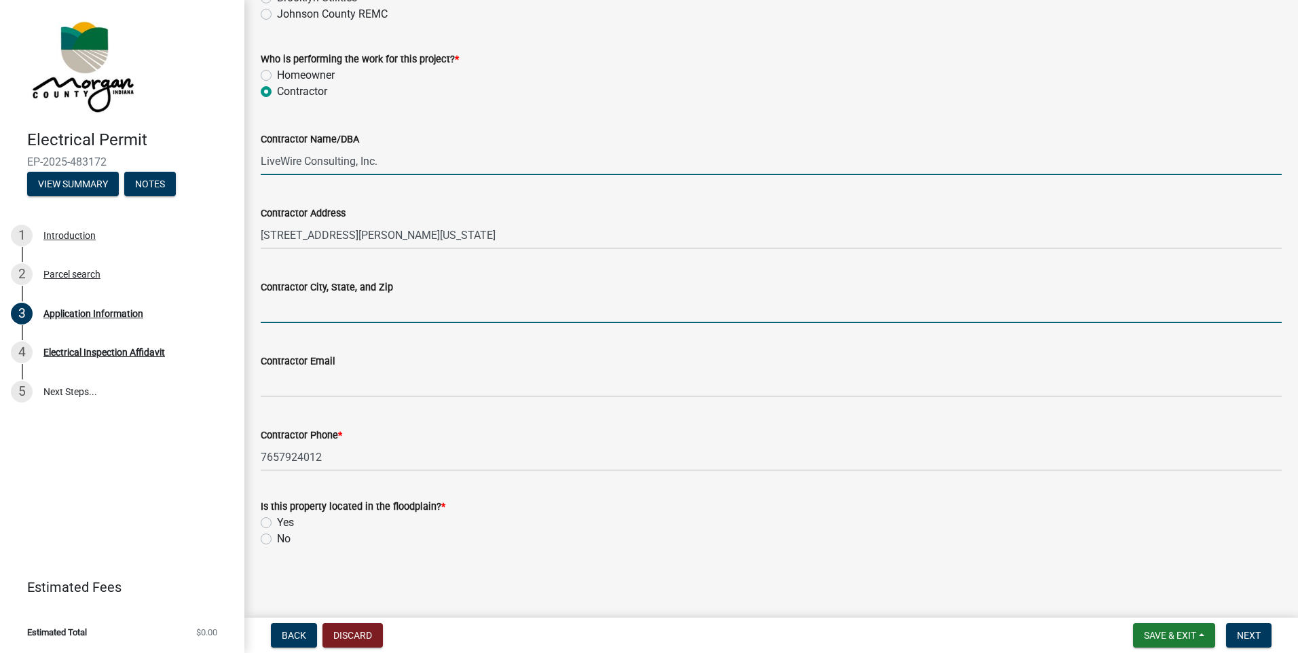
type input "Martinsville, IN 46151"
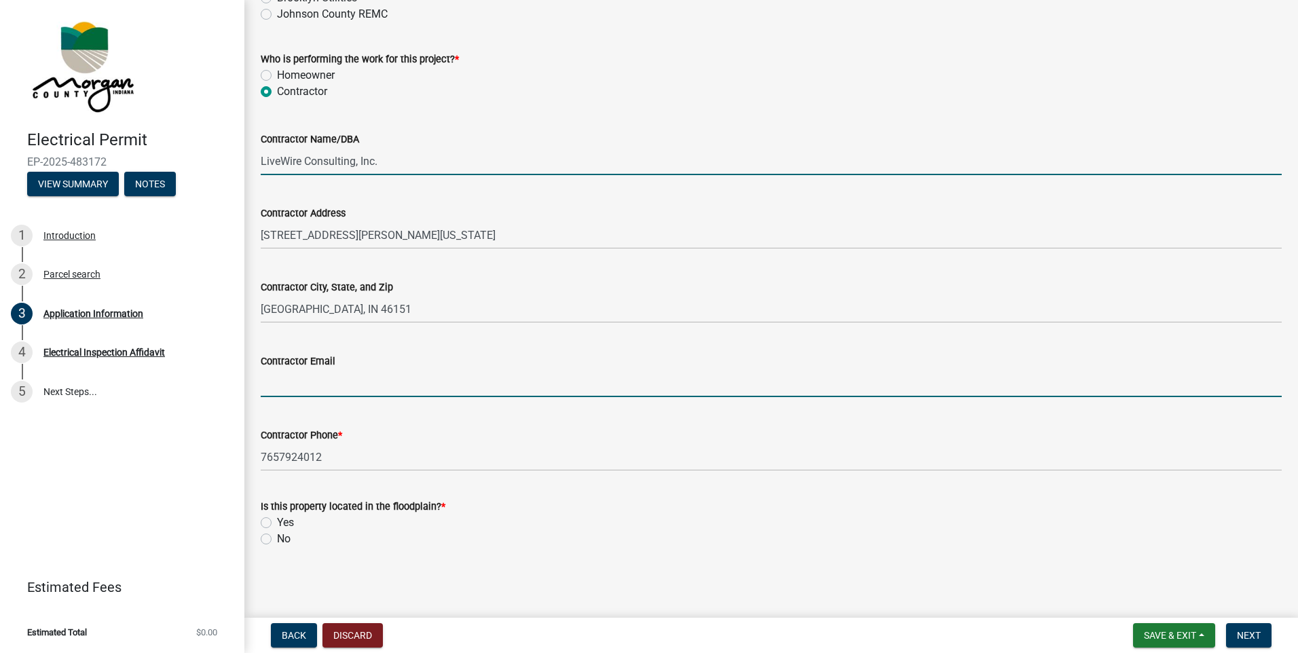
type input "accounting@lwc-electrical.com"
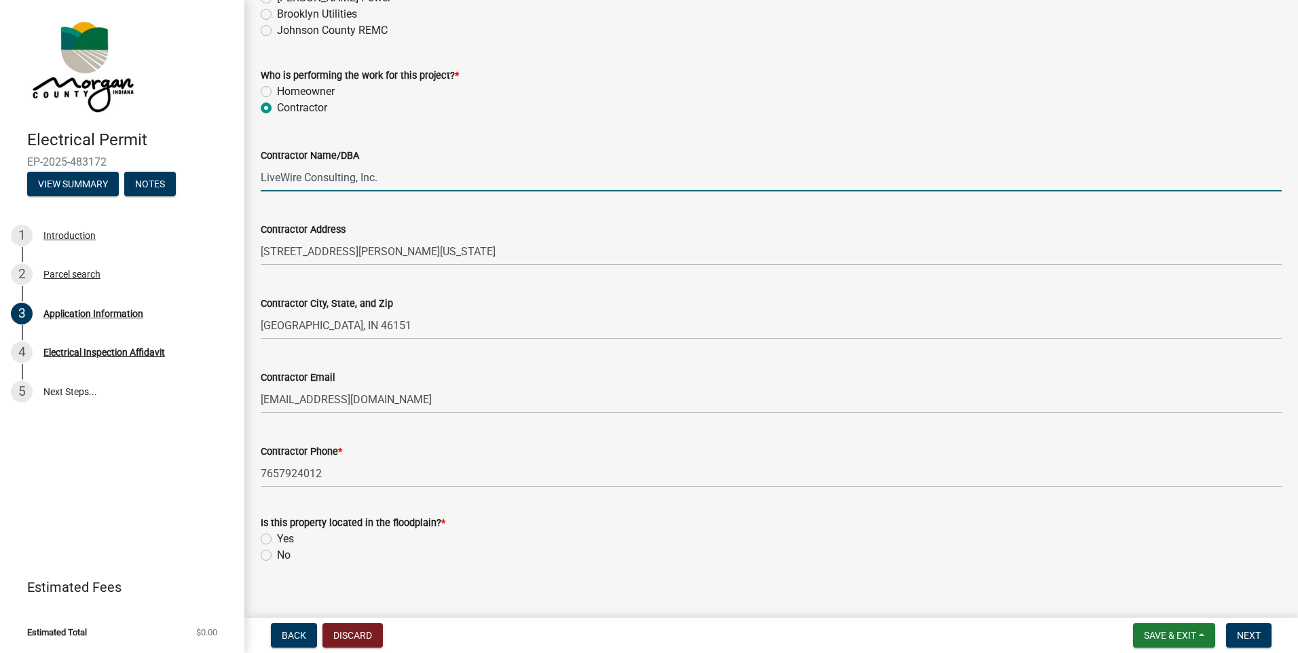
scroll to position [1193, 0]
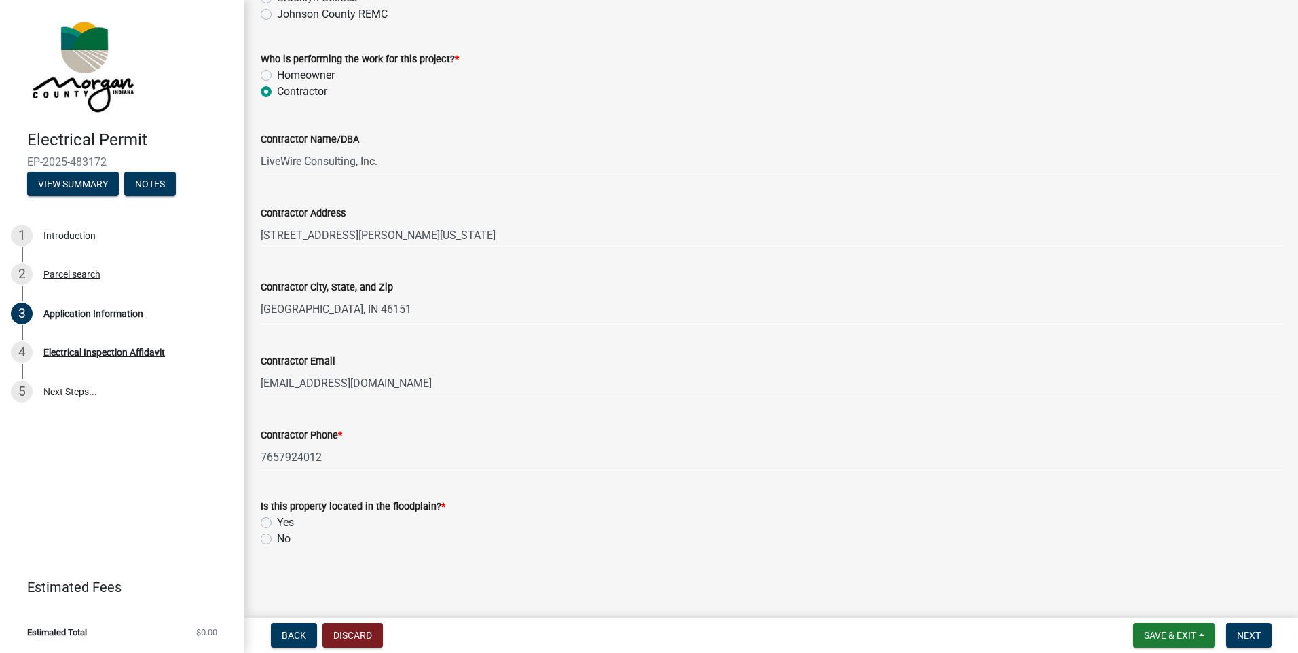
click at [444, 128] on div "Contractor Name/DBA LiveWire Consulting, Inc." at bounding box center [771, 143] width 1021 height 63
click at [277, 540] on label "No" at bounding box center [284, 539] width 14 height 16
click at [277, 540] on input "No" at bounding box center [281, 535] width 9 height 9
radio input "true"
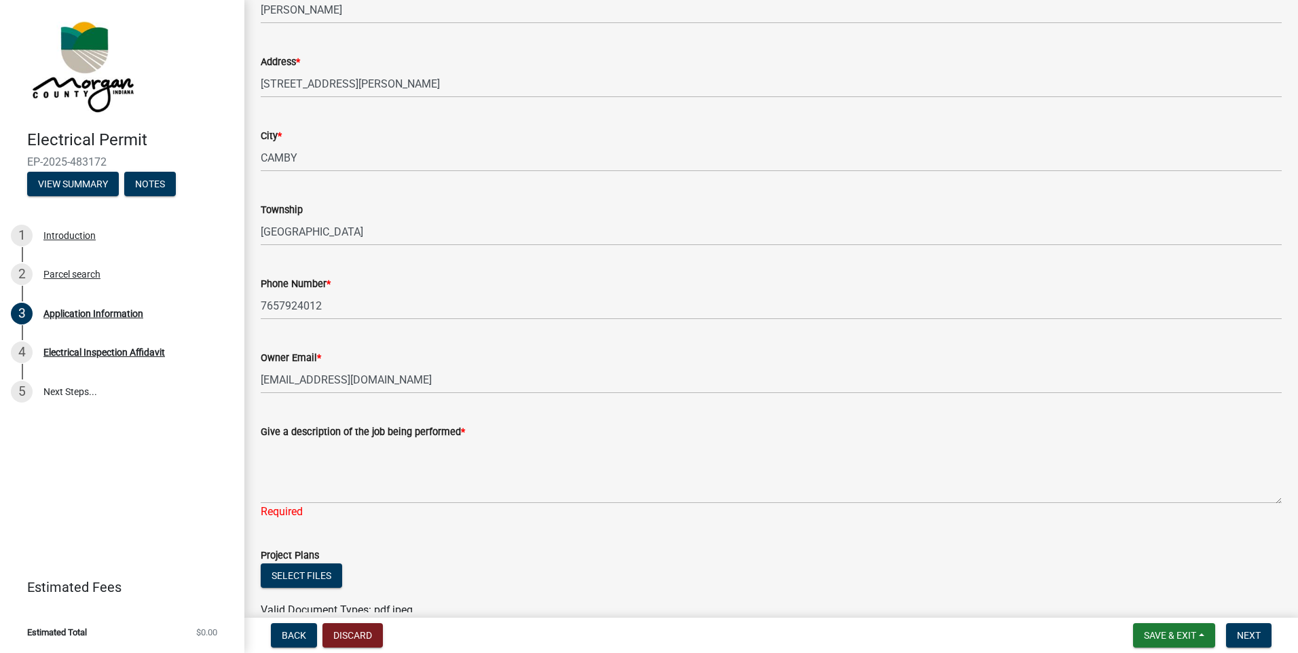
scroll to position [272, 0]
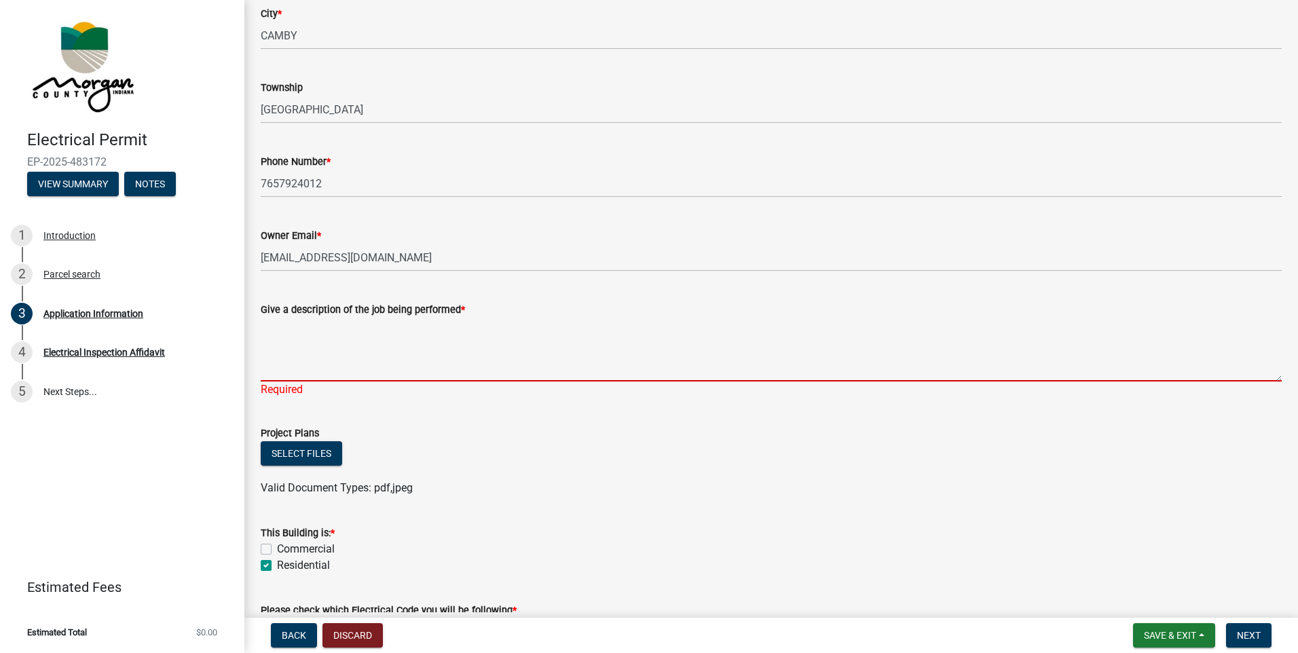
click at [304, 369] on textarea "Give a description of the job being performed *" at bounding box center [771, 350] width 1021 height 64
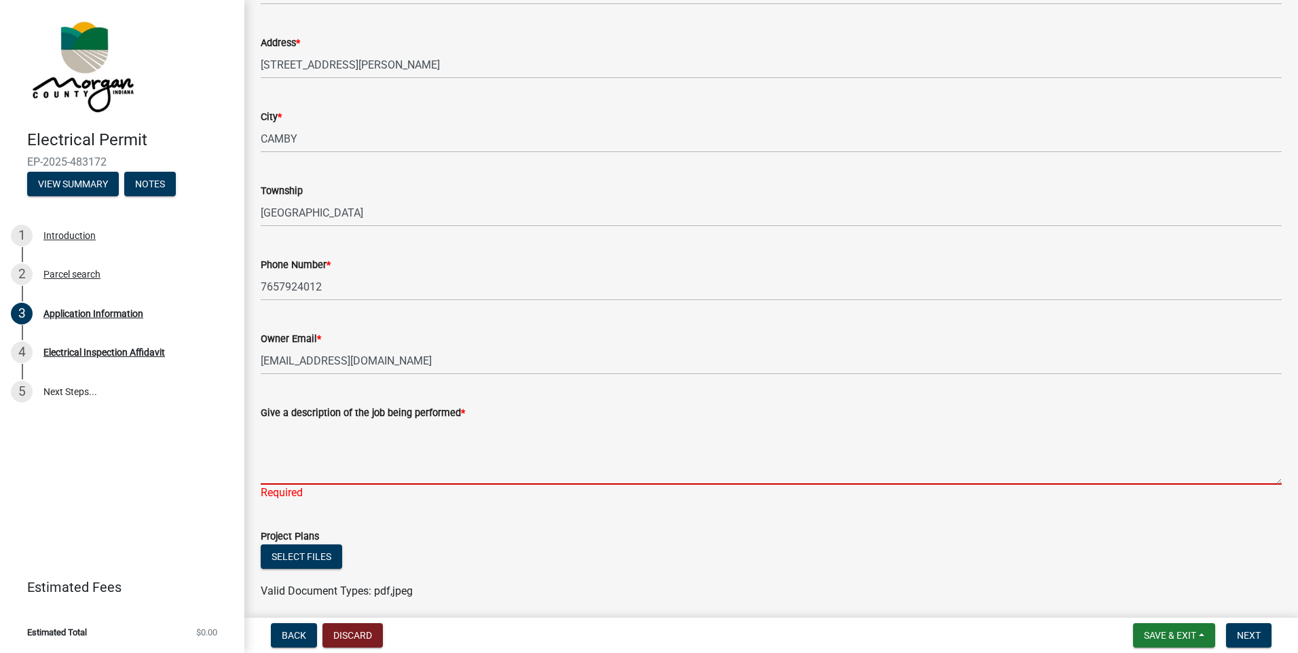
scroll to position [243, 0]
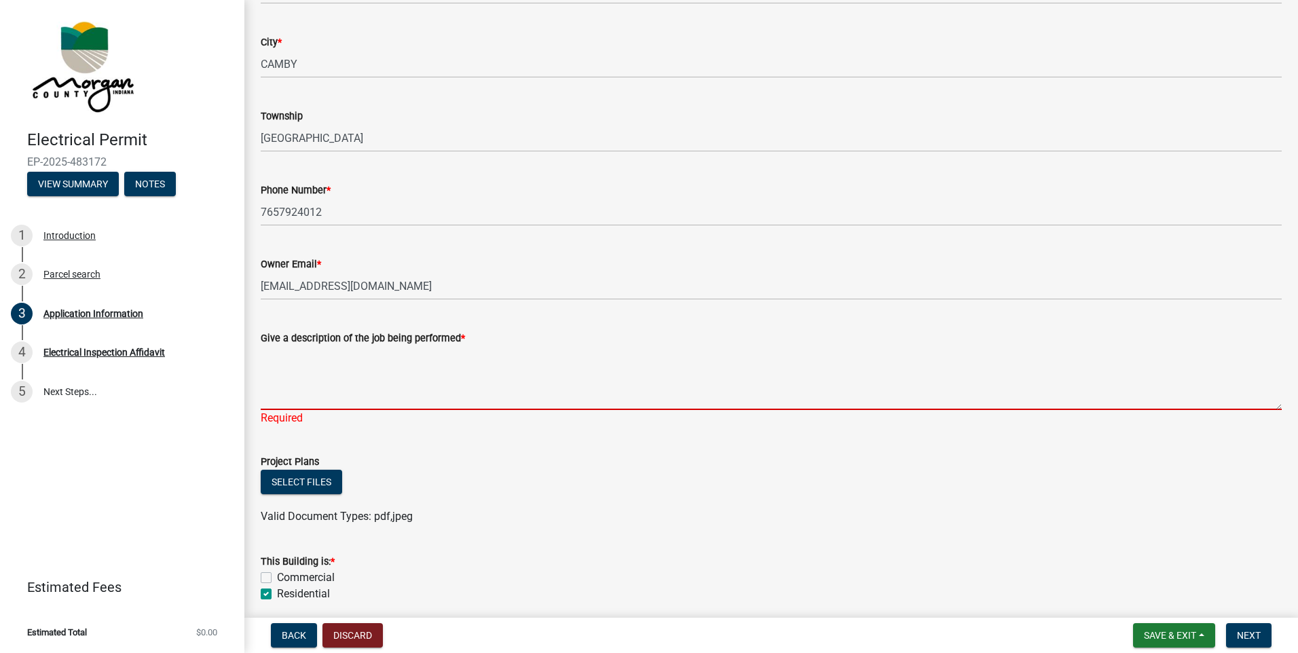
click at [431, 370] on textarea "Give a description of the job being performed *" at bounding box center [771, 378] width 1021 height 64
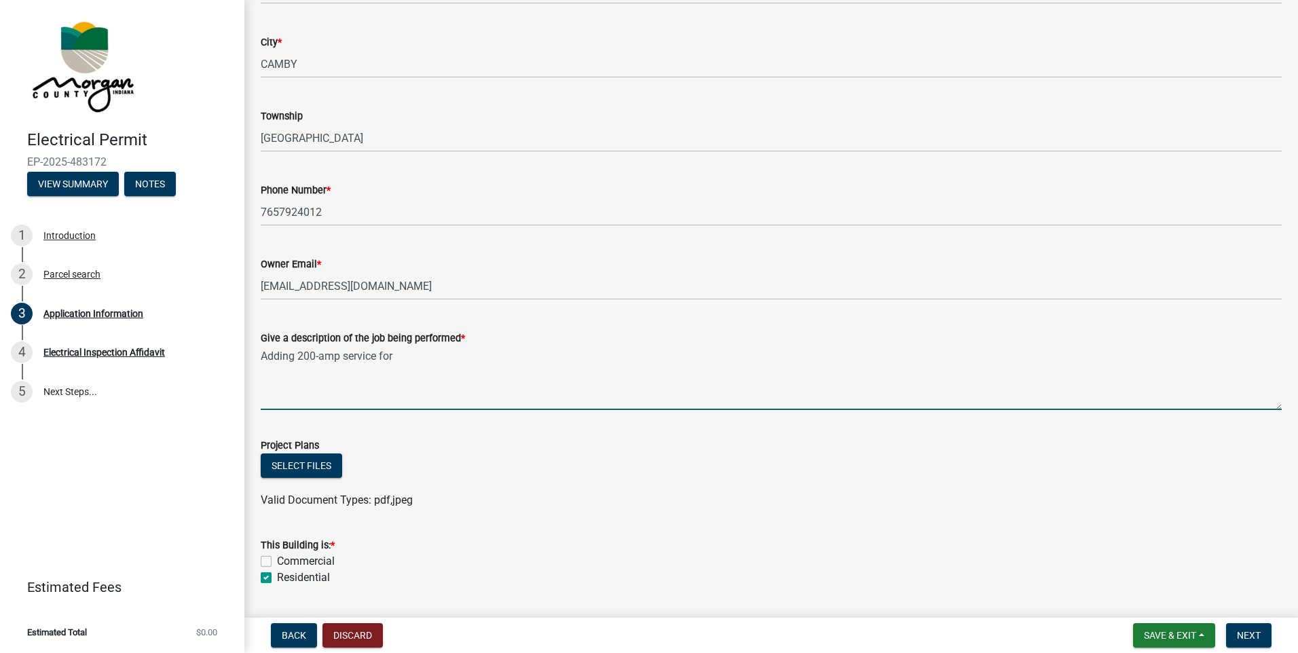
click at [447, 350] on textarea "Adding 200-amp service for" at bounding box center [771, 378] width 1021 height 64
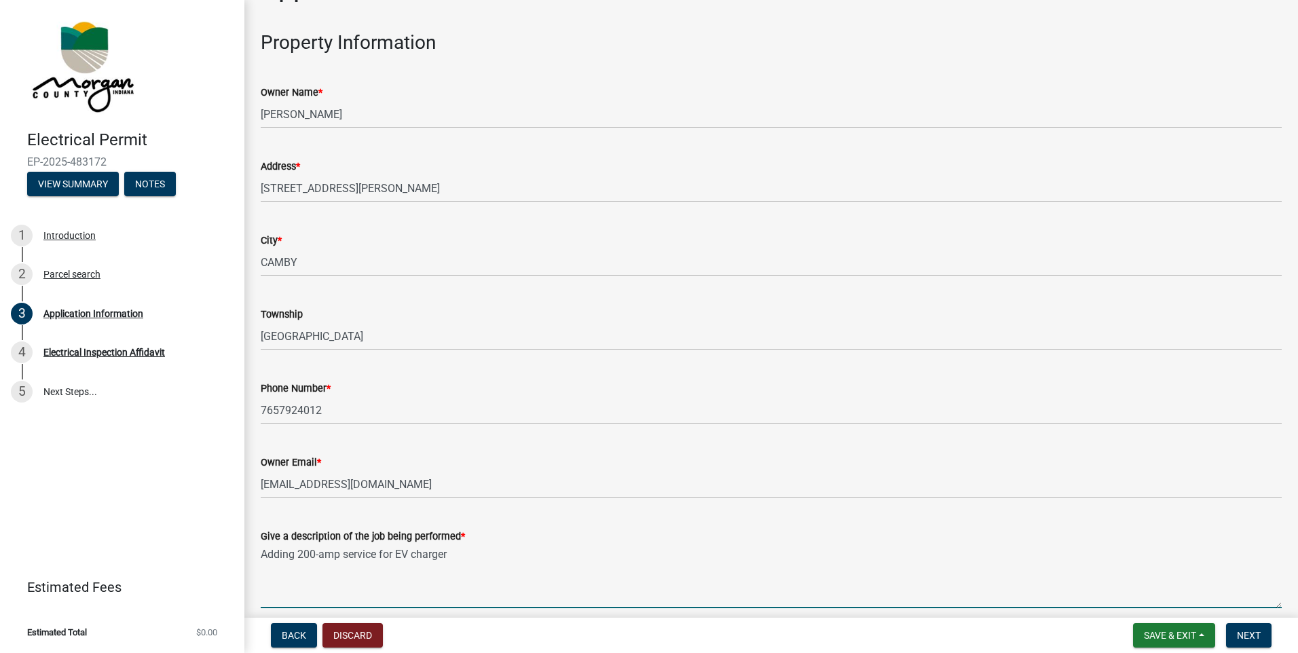
scroll to position [0, 0]
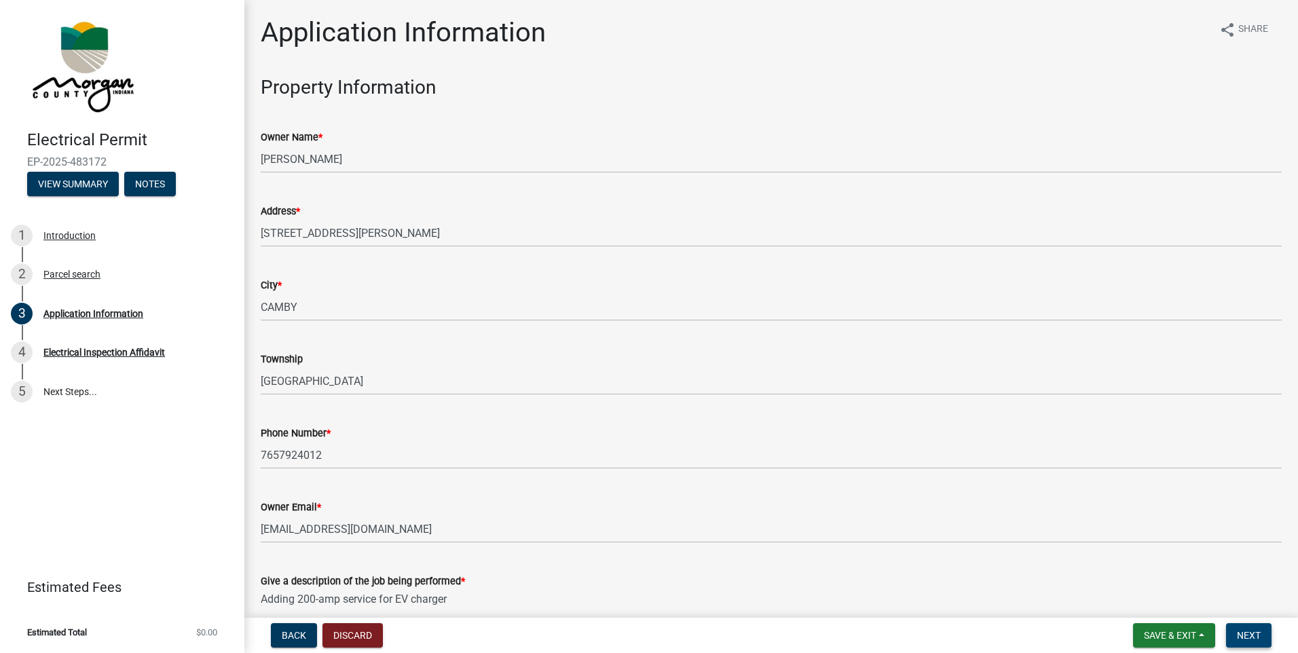
type textarea "Adding 200-amp service for EV charger"
click at [1255, 645] on button "Next" at bounding box center [1248, 635] width 45 height 24
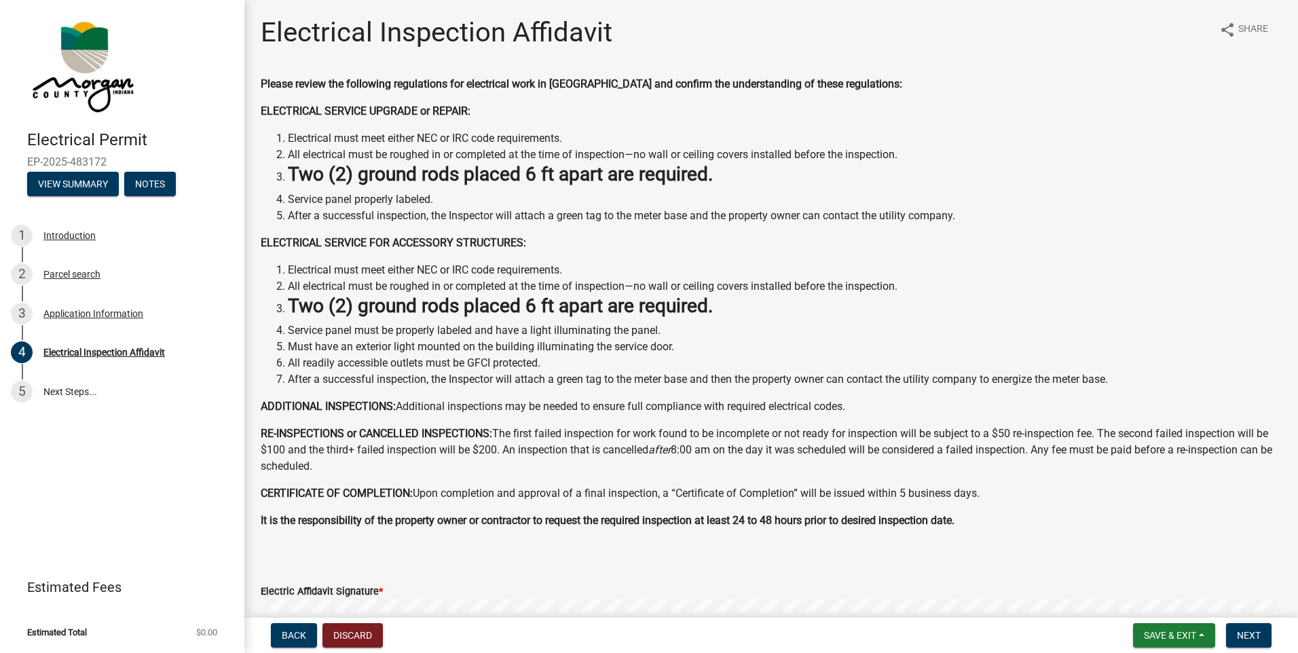
scroll to position [339, 0]
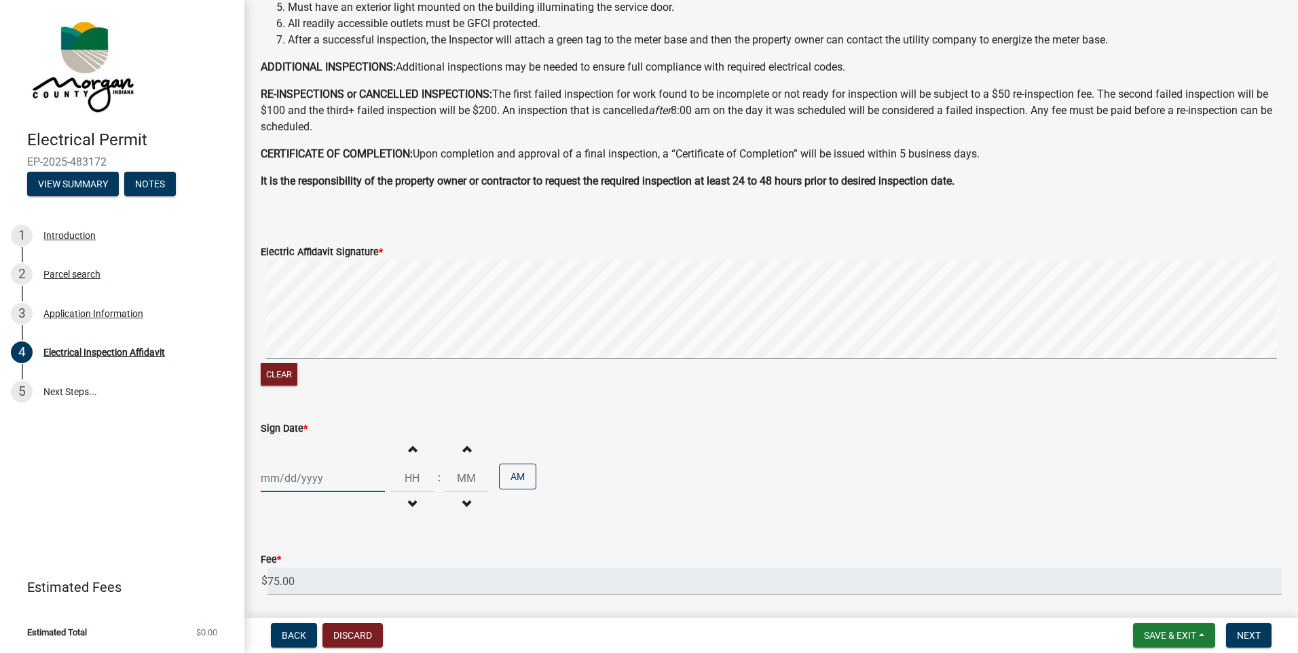
click at [332, 482] on div at bounding box center [323, 478] width 124 height 28
select select "9"
select select "2025"
click at [317, 403] on div "24" at bounding box center [318, 406] width 22 height 22
type input "09/24/2025"
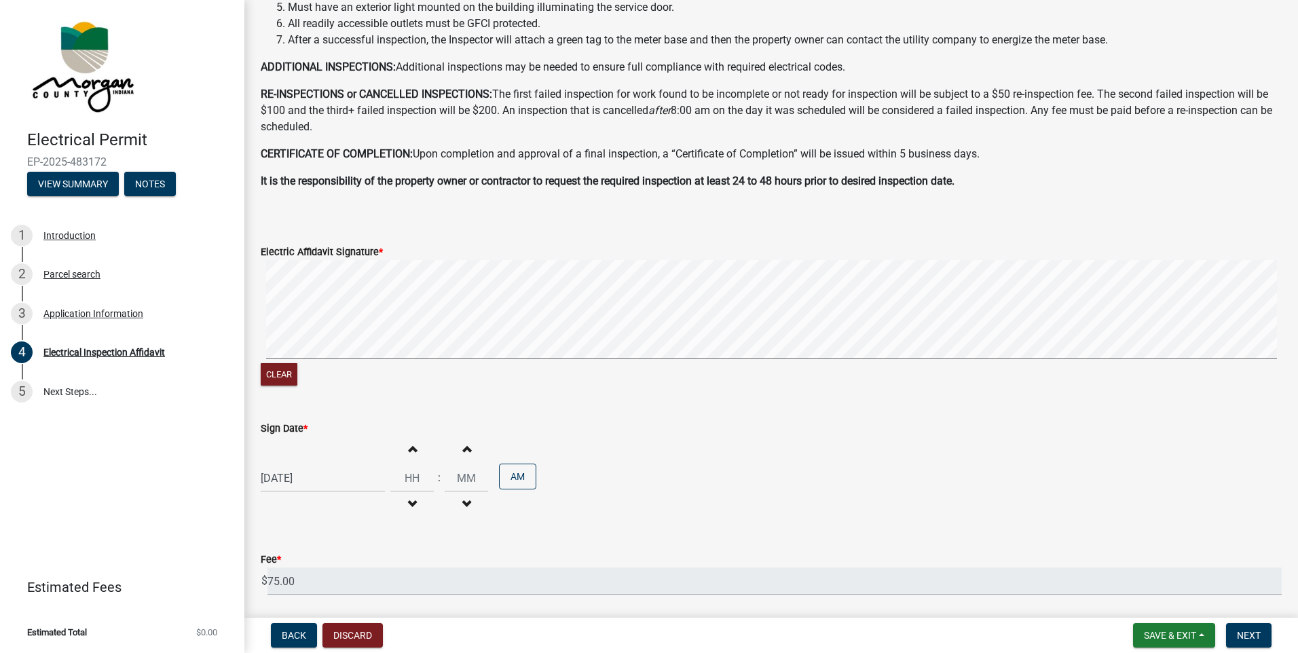
click at [411, 451] on span "button" at bounding box center [412, 448] width 7 height 11
type input "01"
type input "00"
click at [411, 451] on span "button" at bounding box center [412, 448] width 7 height 11
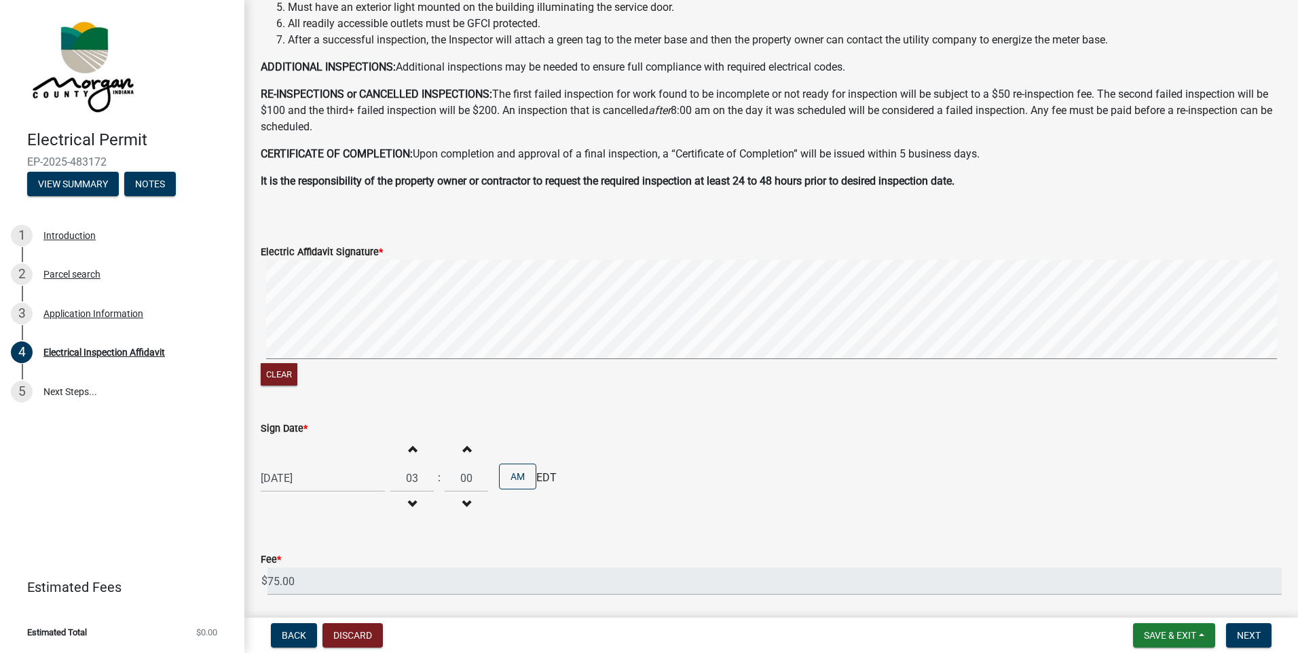
click at [411, 451] on span "button" at bounding box center [412, 448] width 7 height 11
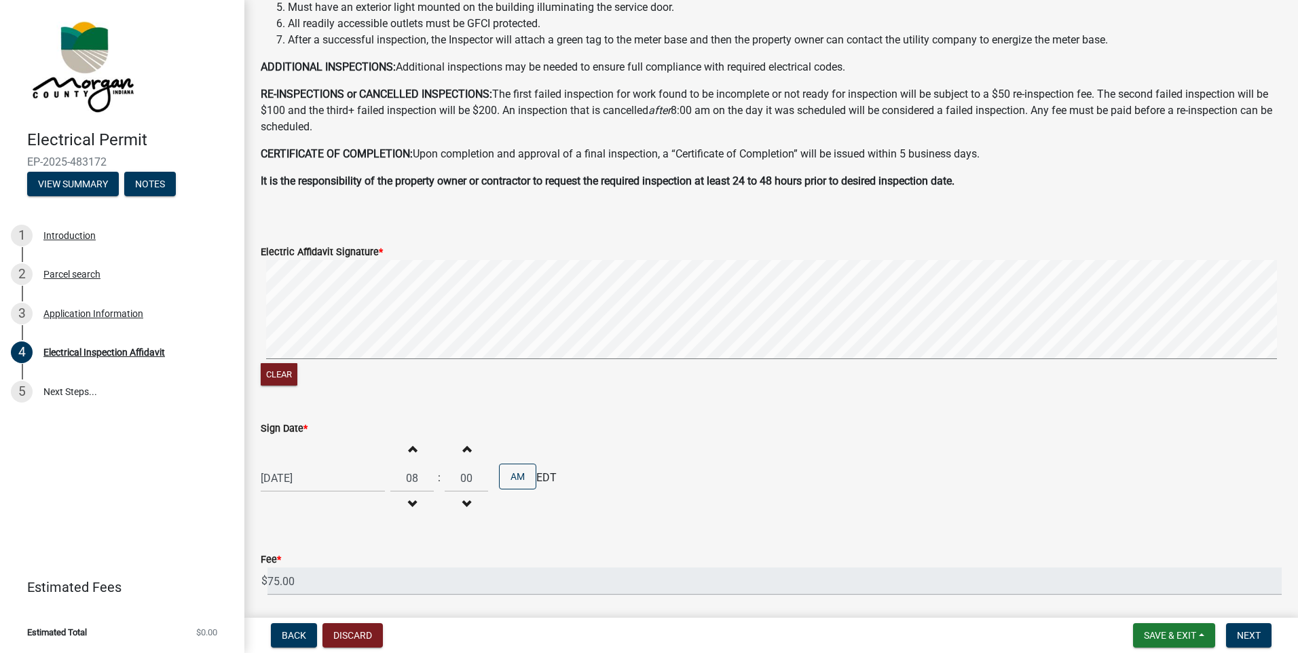
click at [411, 451] on span "button" at bounding box center [412, 448] width 7 height 11
type input "10"
click at [463, 447] on span "button" at bounding box center [466, 448] width 7 height 11
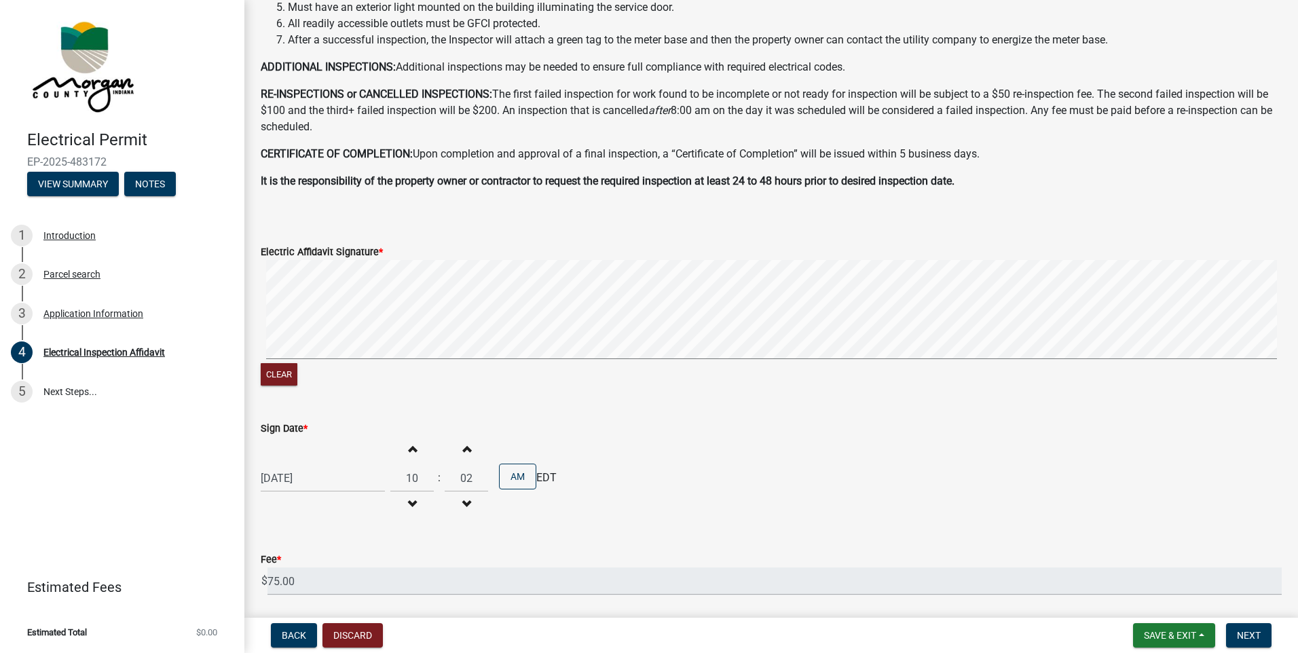
click at [463, 447] on span "button" at bounding box center [466, 448] width 7 height 11
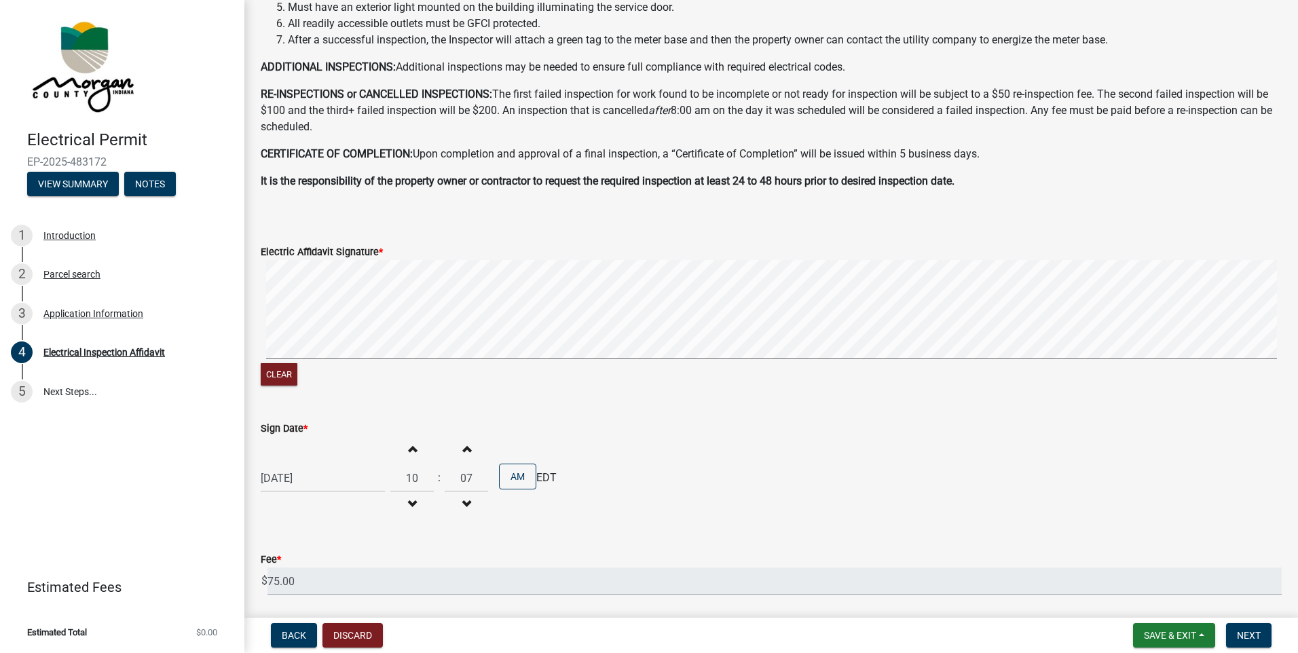
click at [463, 447] on span "button" at bounding box center [466, 448] width 7 height 11
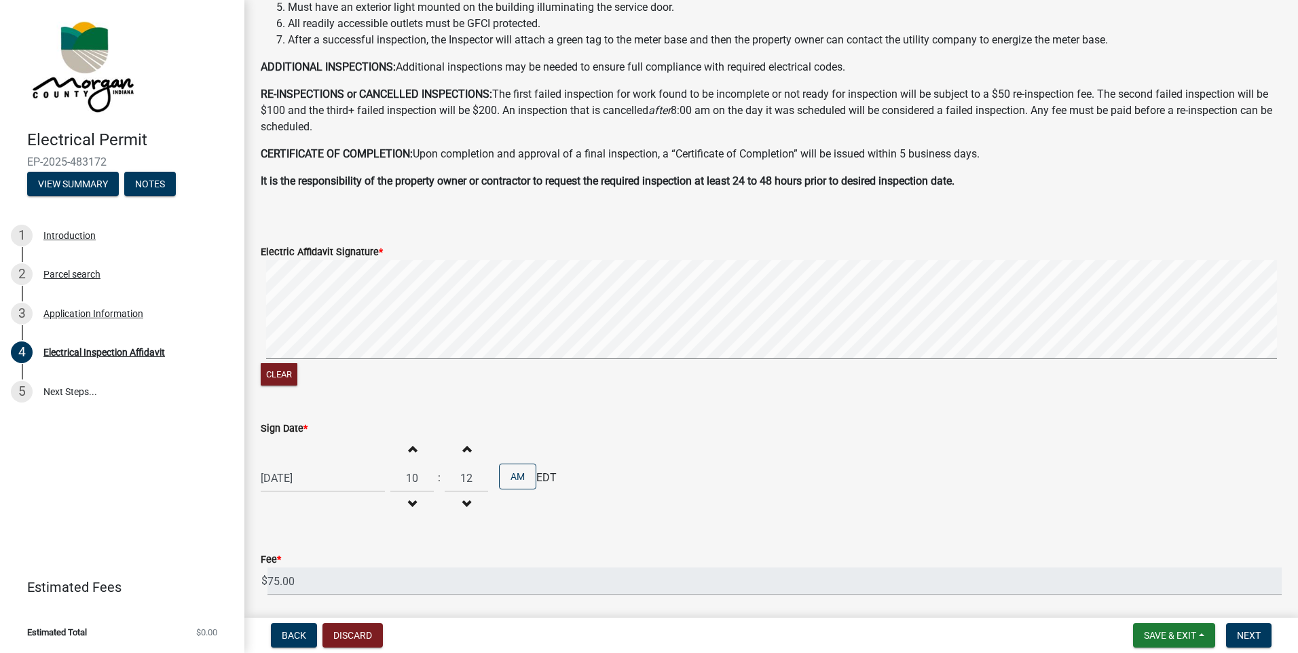
click at [463, 447] on span "button" at bounding box center [466, 448] width 7 height 11
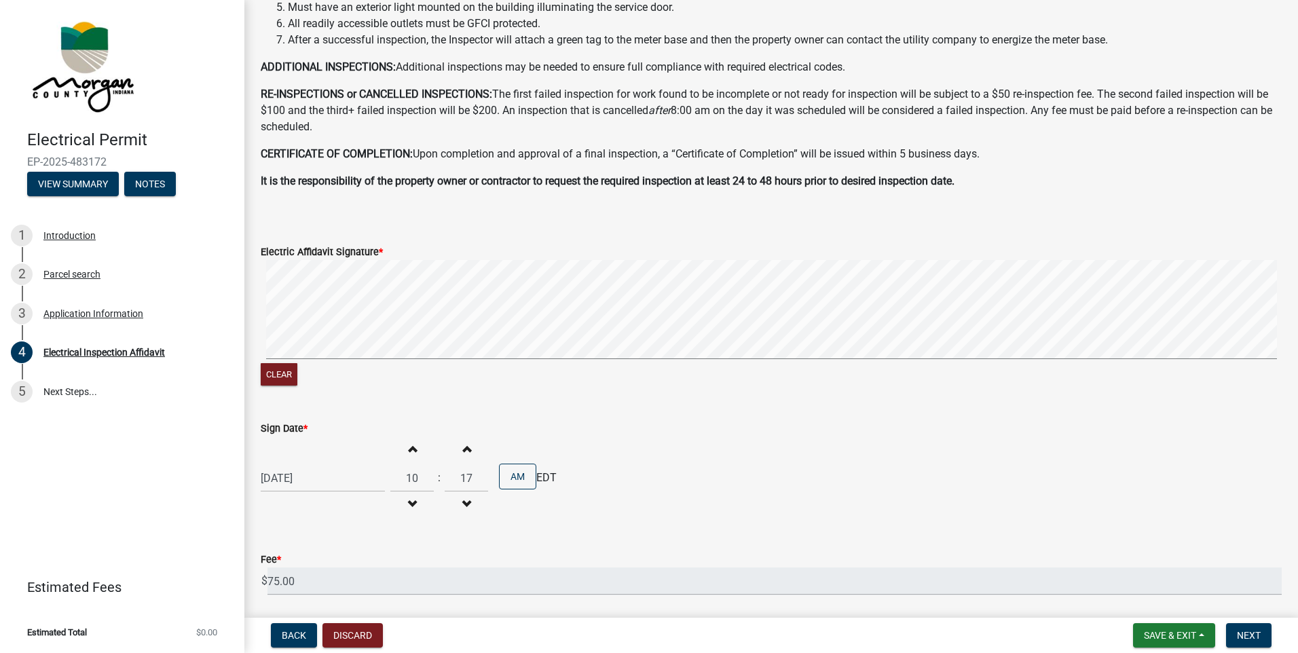
click at [463, 447] on span "button" at bounding box center [466, 448] width 7 height 11
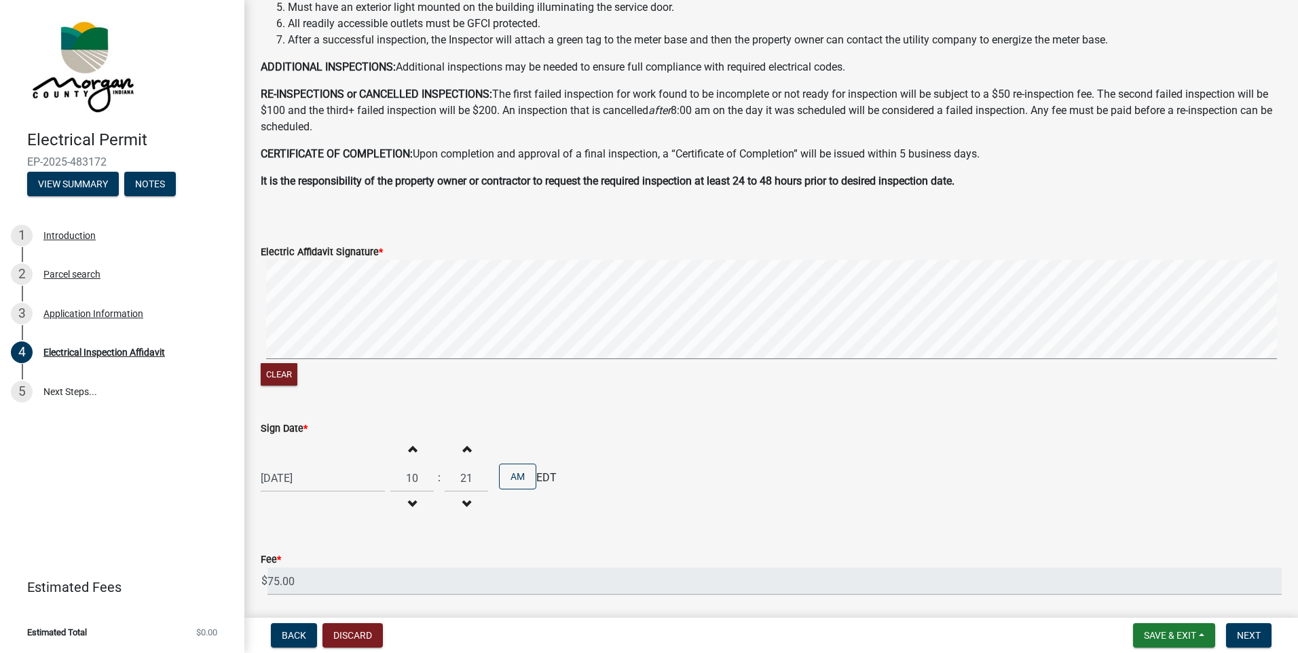
type input "22"
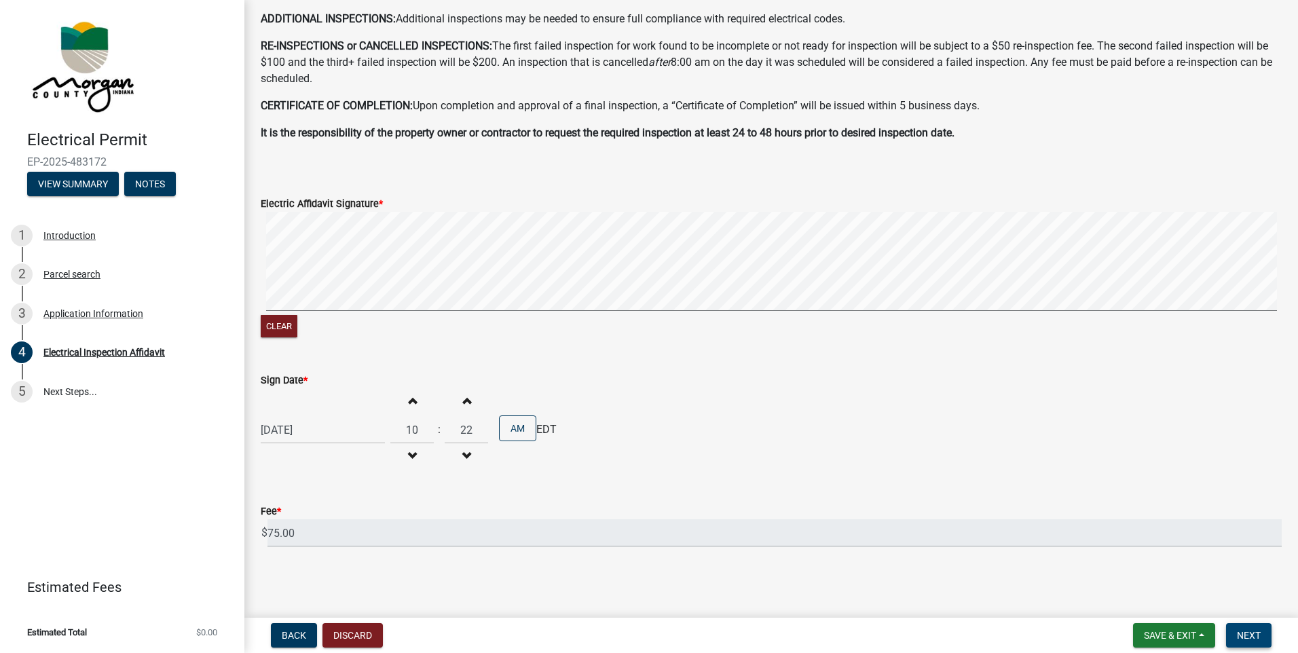
click at [1240, 631] on span "Next" at bounding box center [1249, 635] width 24 height 11
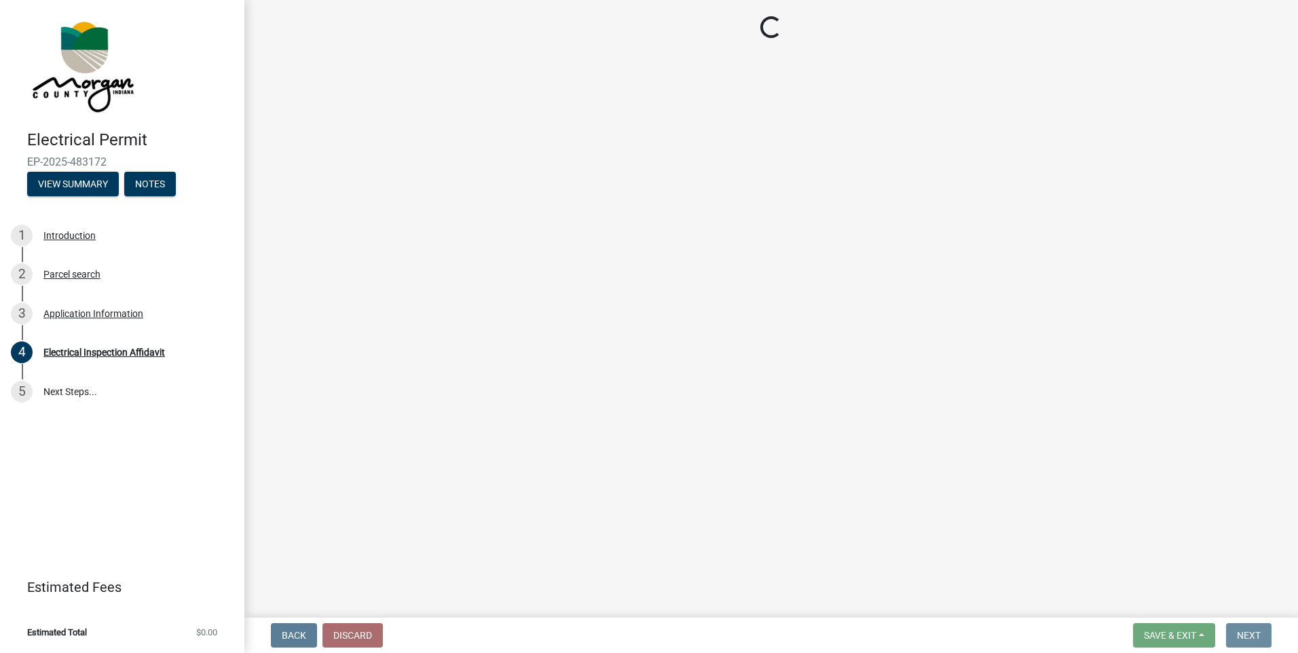
scroll to position [0, 0]
